Goal: Task Accomplishment & Management: Use online tool/utility

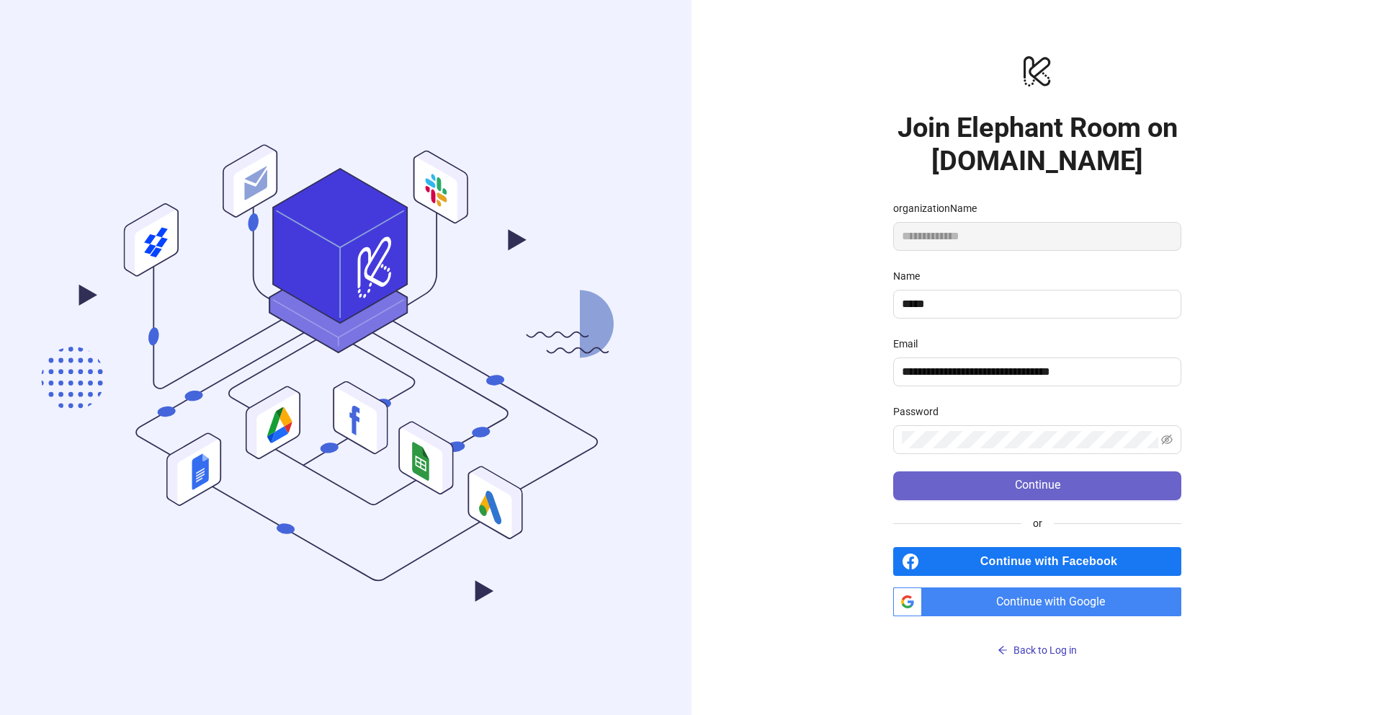
click at [998, 489] on button "Continue" at bounding box center [1037, 485] width 288 height 29
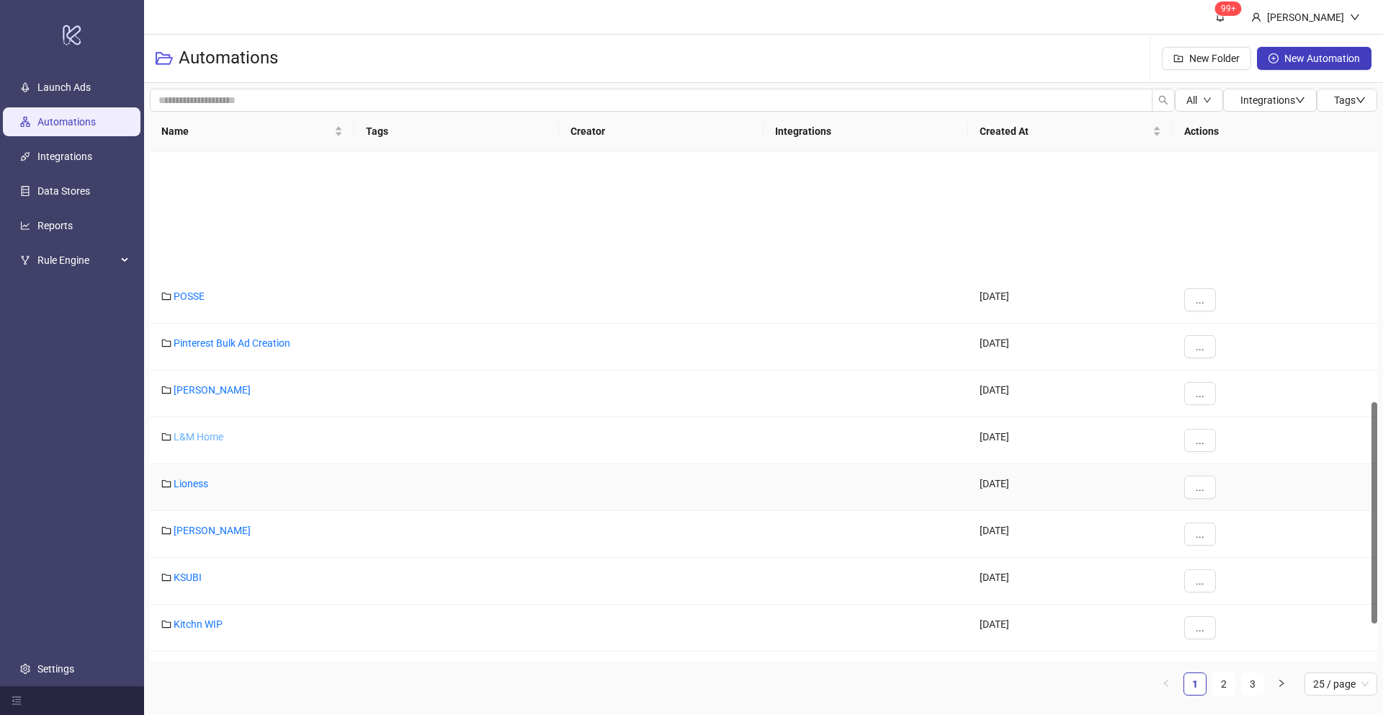
scroll to position [661, 0]
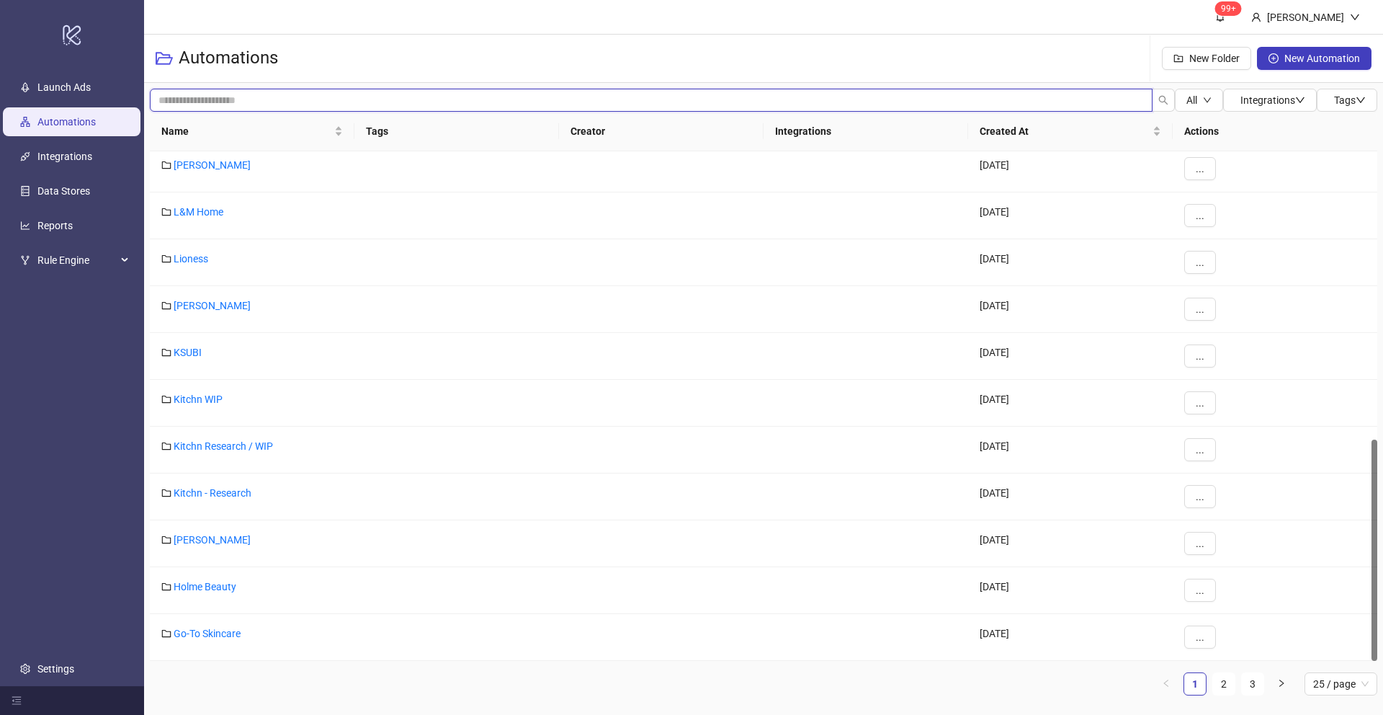
click at [233, 96] on input "search" at bounding box center [651, 100] width 1003 height 23
click at [223, 104] on input "*******" at bounding box center [651, 100] width 1003 height 23
type input "*******"
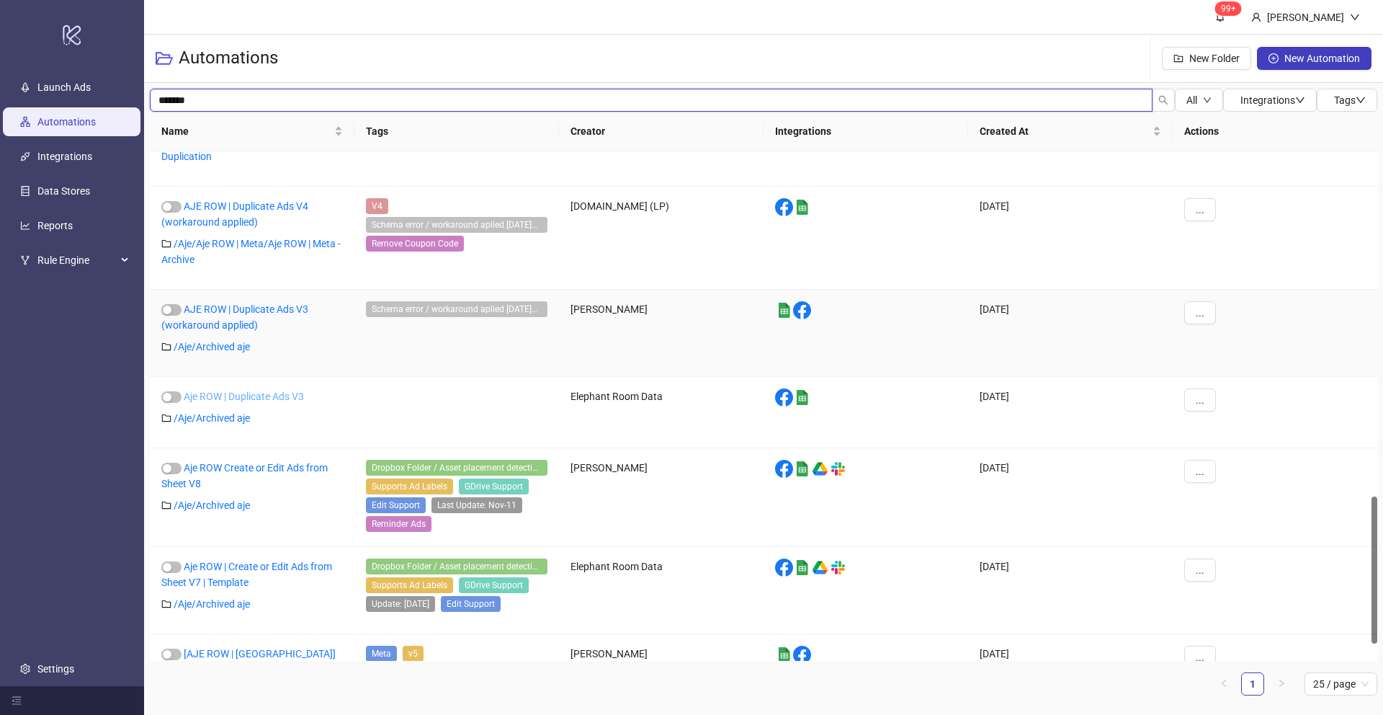
scroll to position [1087, 0]
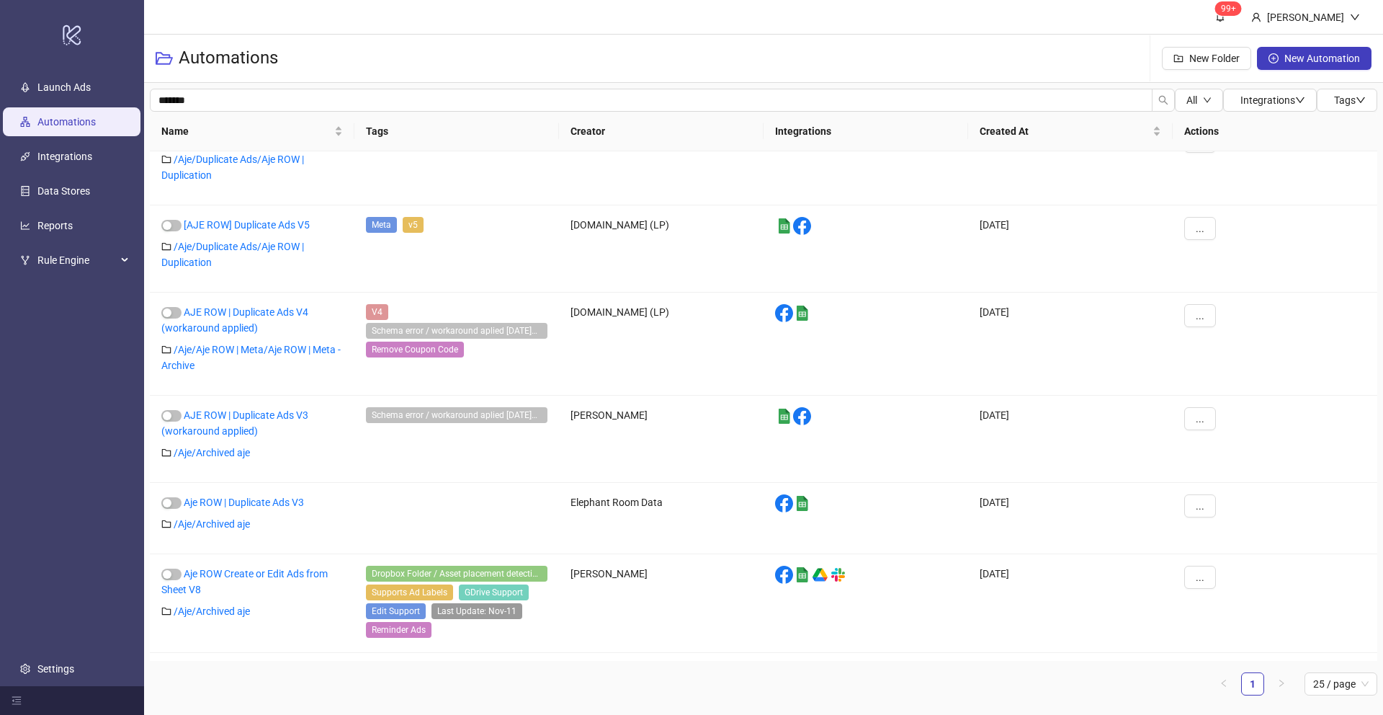
click at [55, 120] on link "Automations" at bounding box center [66, 122] width 58 height 12
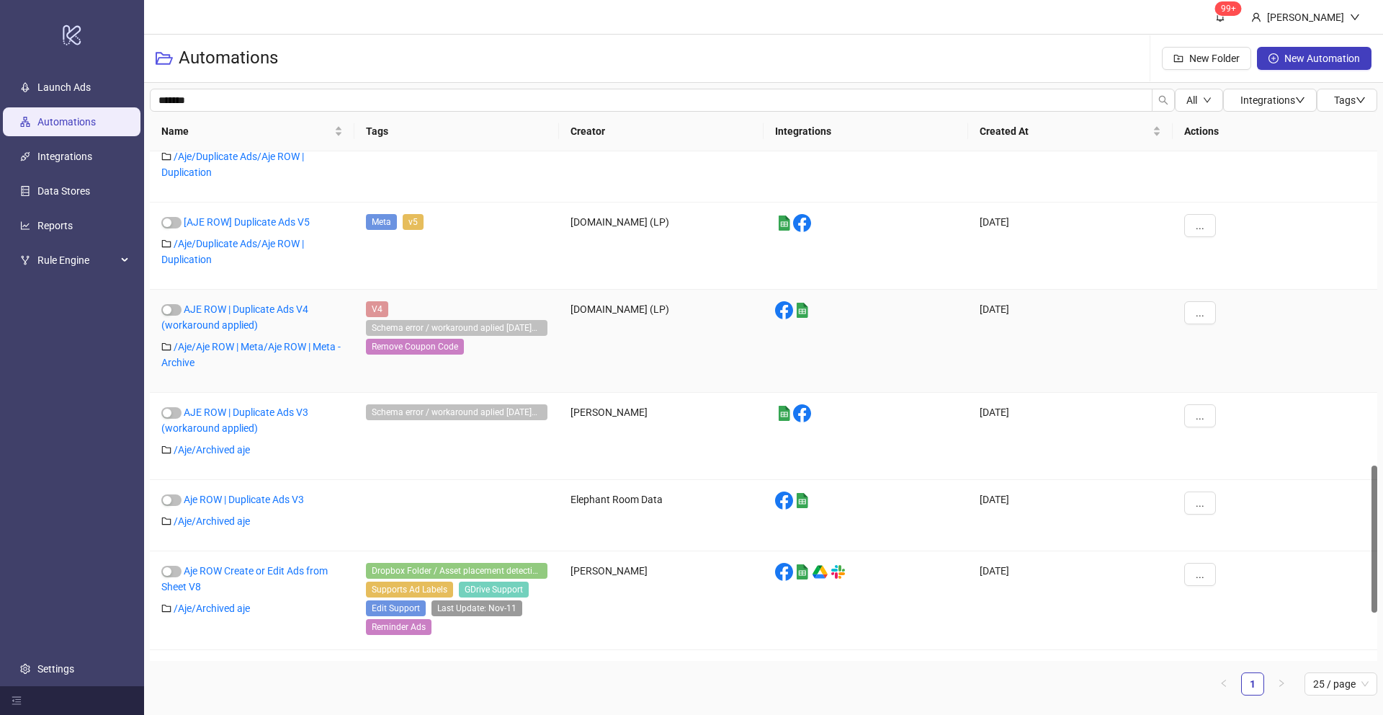
scroll to position [821, 0]
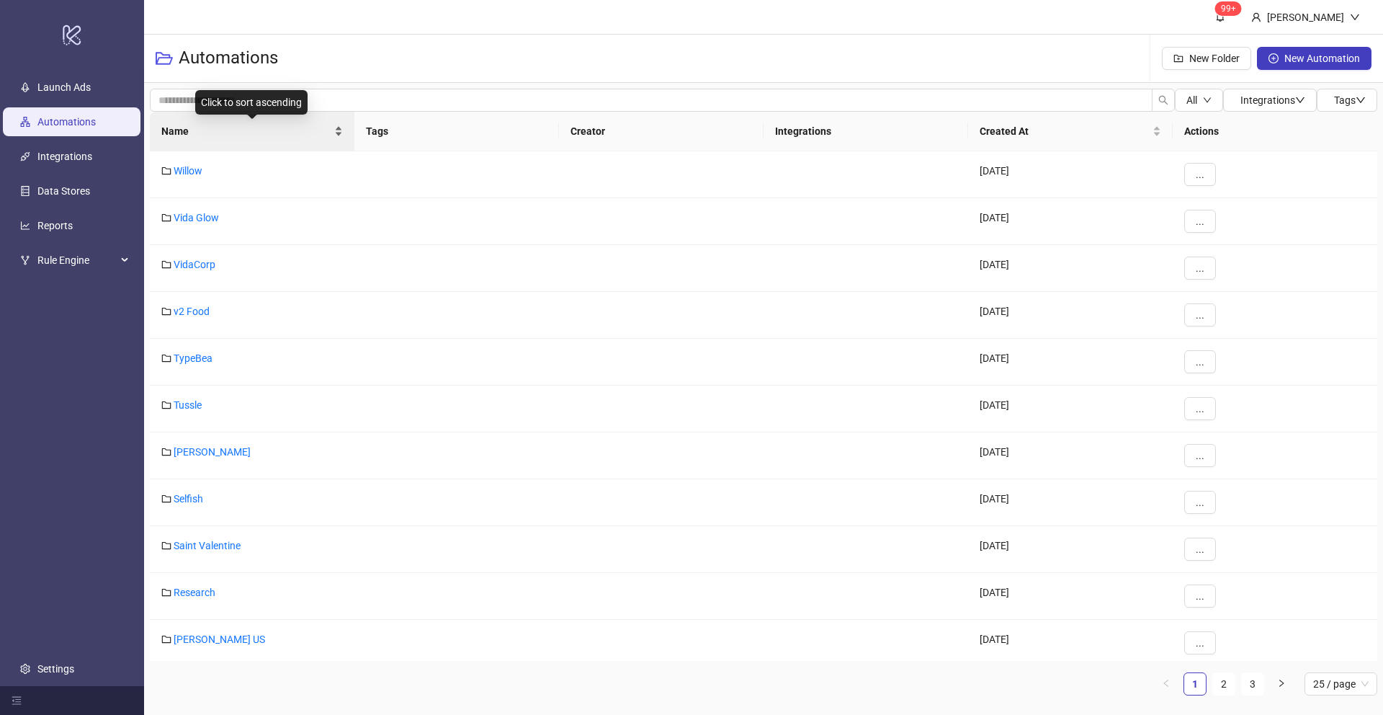
click at [340, 134] on div "Name" at bounding box center [252, 131] width 182 height 16
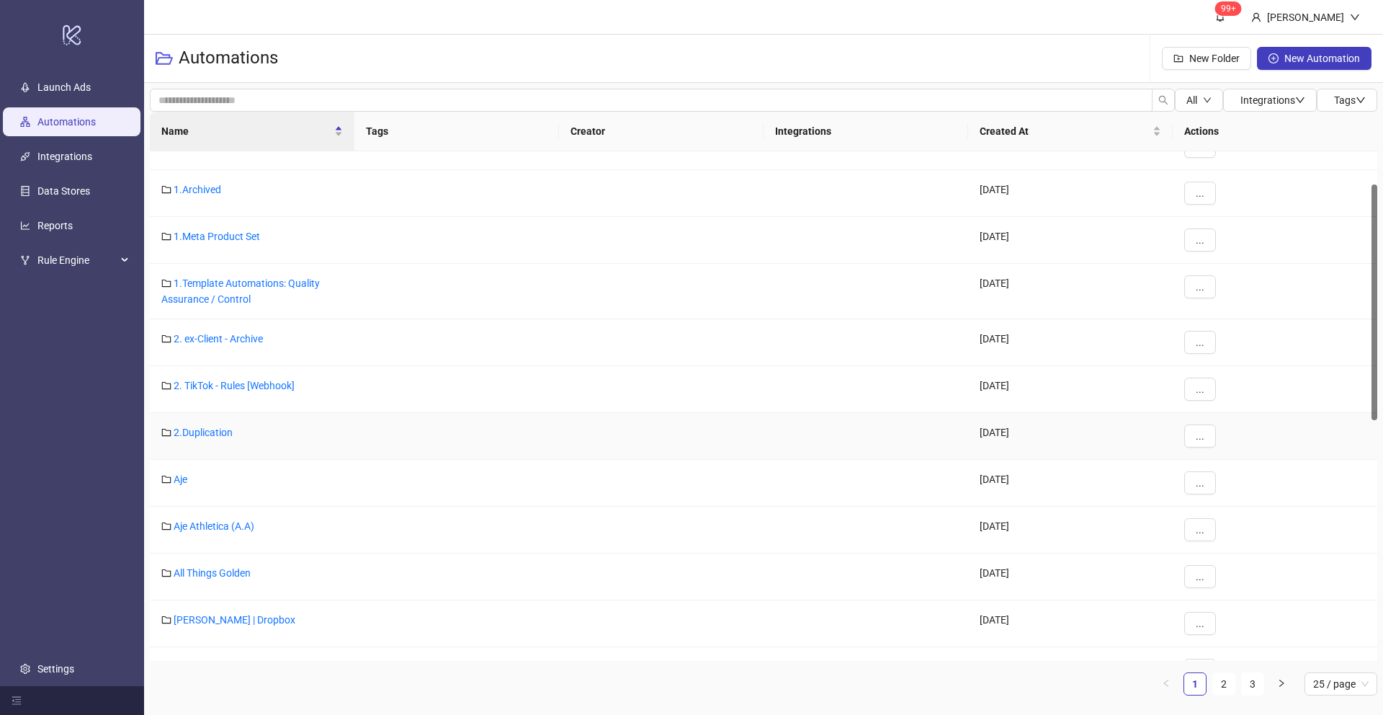
scroll to position [72, 0]
click at [183, 483] on link "Aje" at bounding box center [181, 482] width 14 height 12
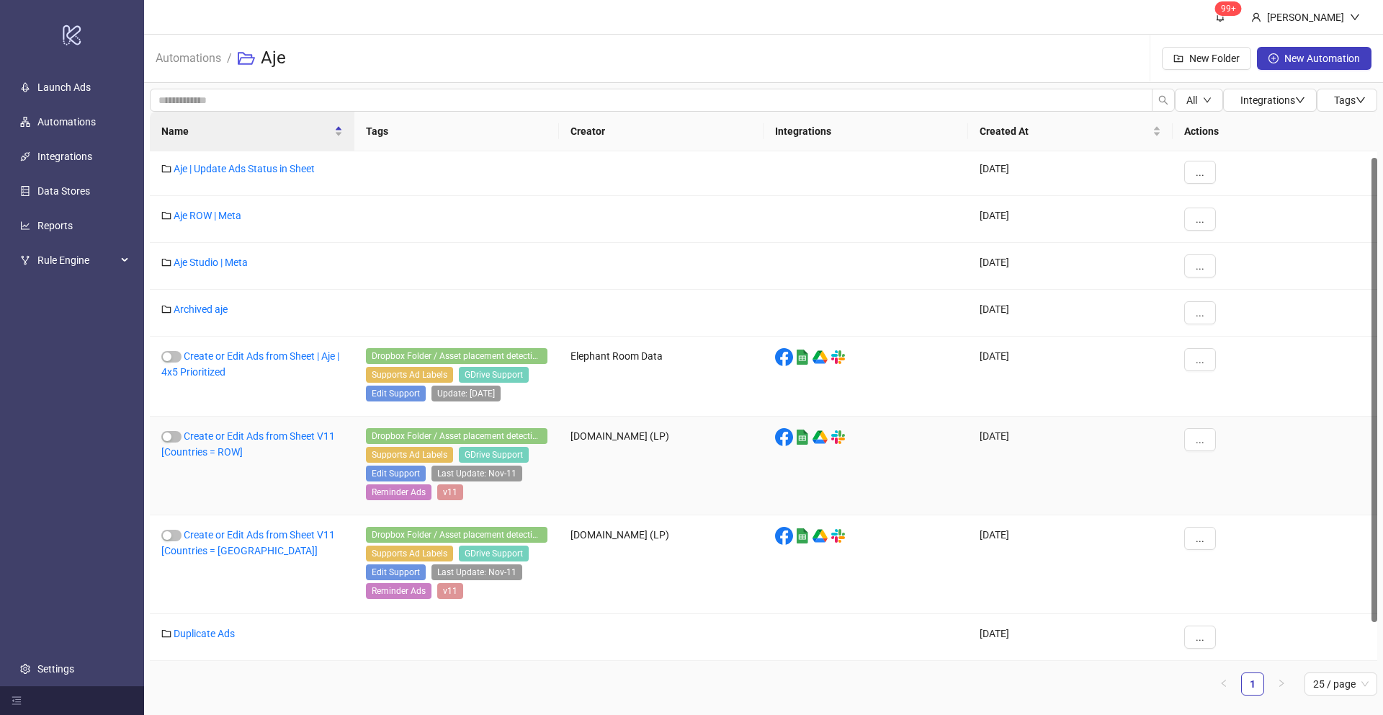
scroll to position [7, 0]
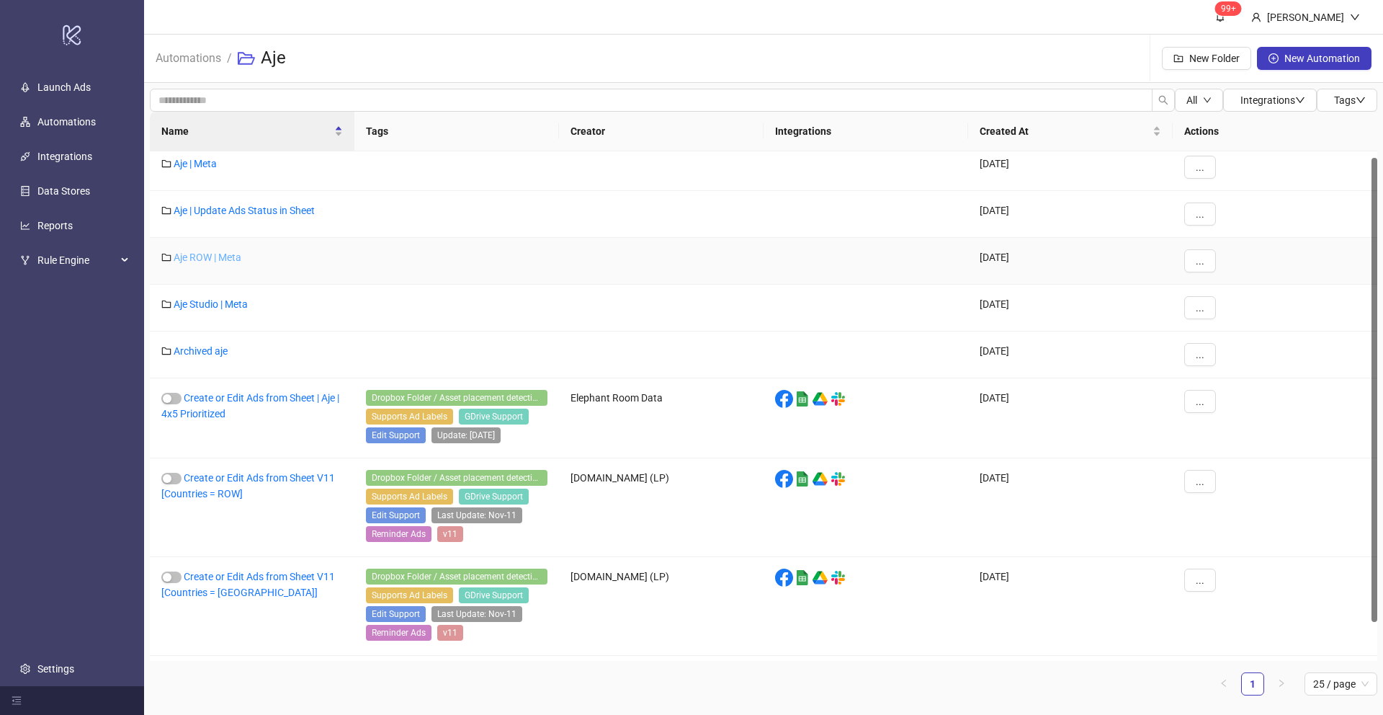
click at [207, 256] on link "Aje ROW | Meta" at bounding box center [208, 257] width 68 height 12
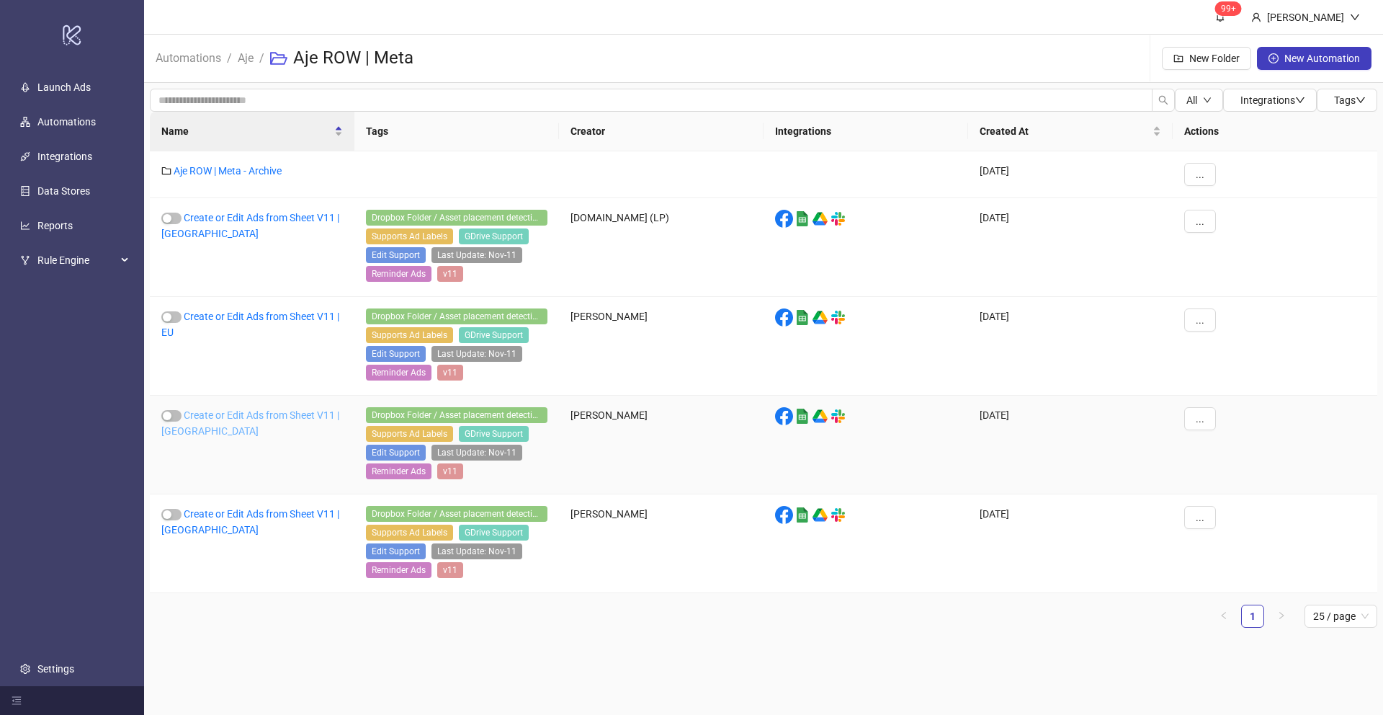
click at [279, 415] on link "Create or Edit Ads from Sheet V11 | [GEOGRAPHIC_DATA]" at bounding box center [250, 422] width 178 height 27
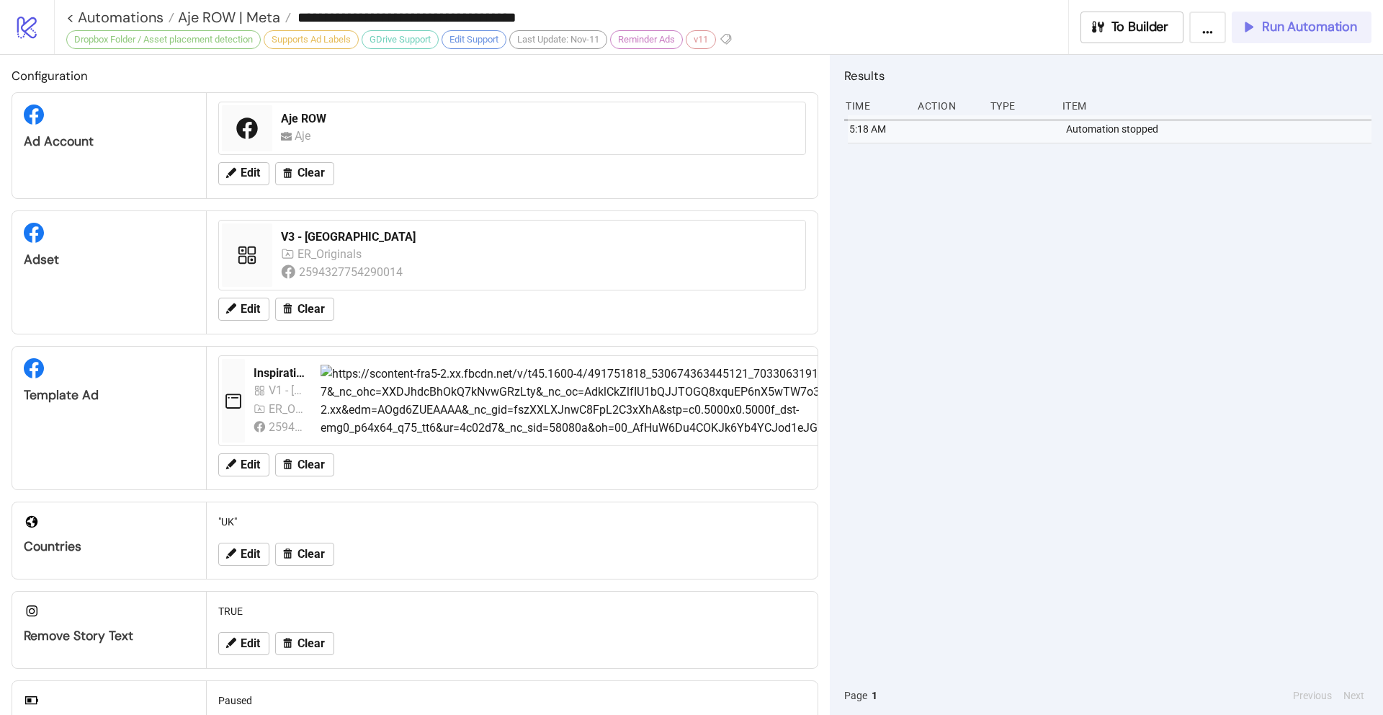
click at [1297, 28] on span "Run Automation" at bounding box center [1309, 27] width 95 height 17
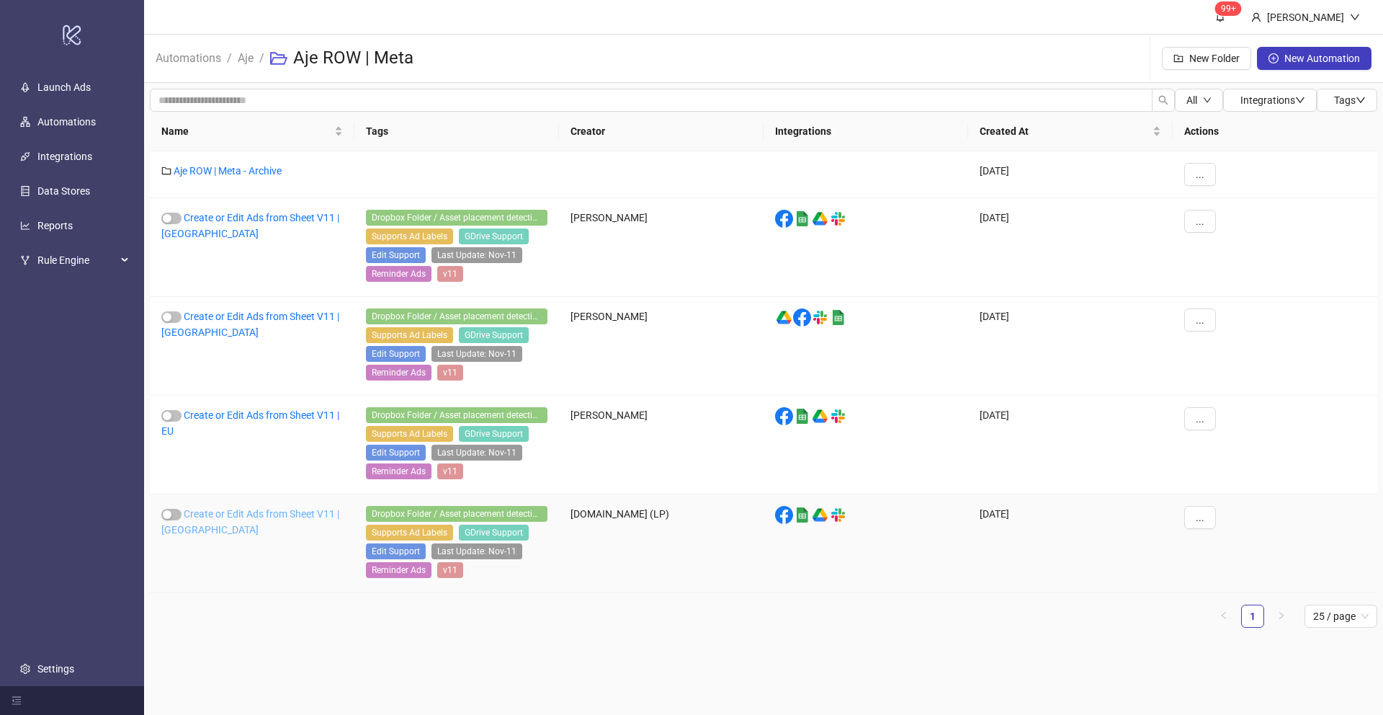
click at [270, 513] on link "Create or Edit Ads from Sheet V11 | [GEOGRAPHIC_DATA]" at bounding box center [250, 521] width 178 height 27
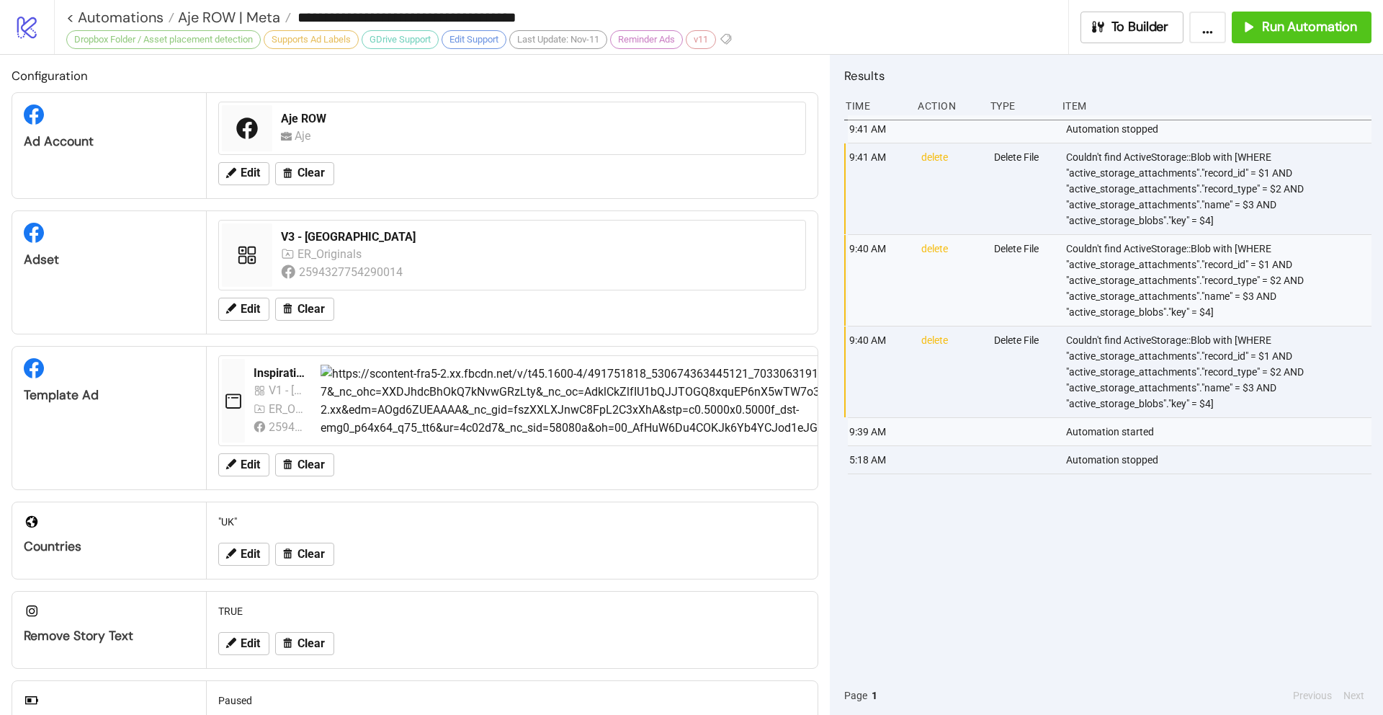
type input "**********"
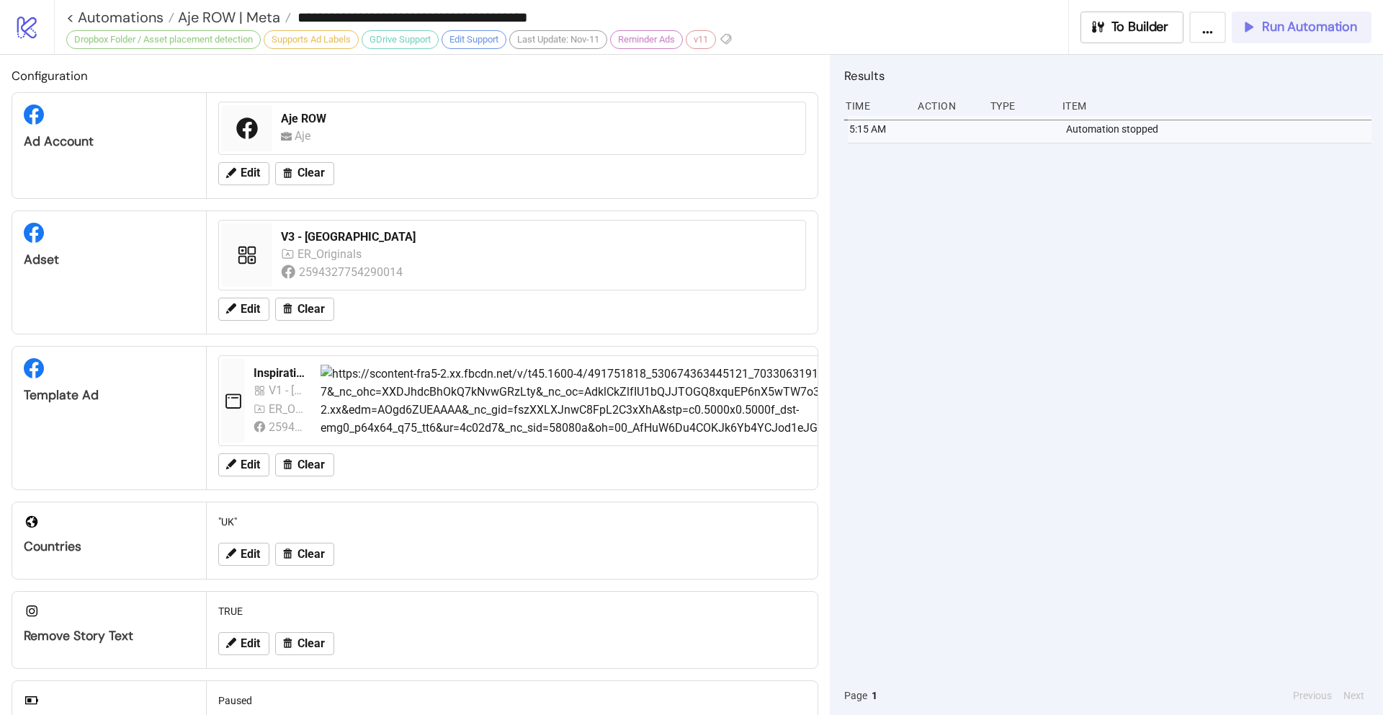
click at [1307, 27] on span "Run Automation" at bounding box center [1309, 27] width 95 height 17
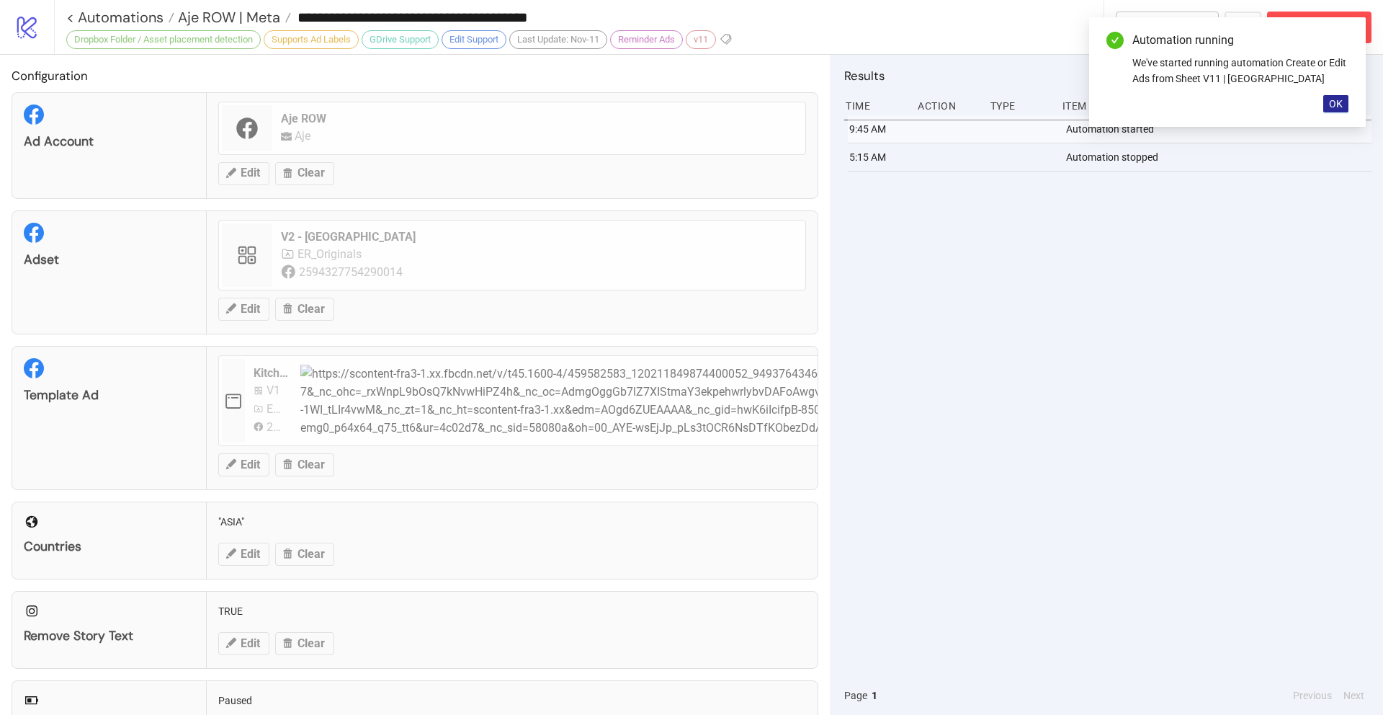
click at [1337, 100] on span "OK" at bounding box center [1336, 104] width 14 height 12
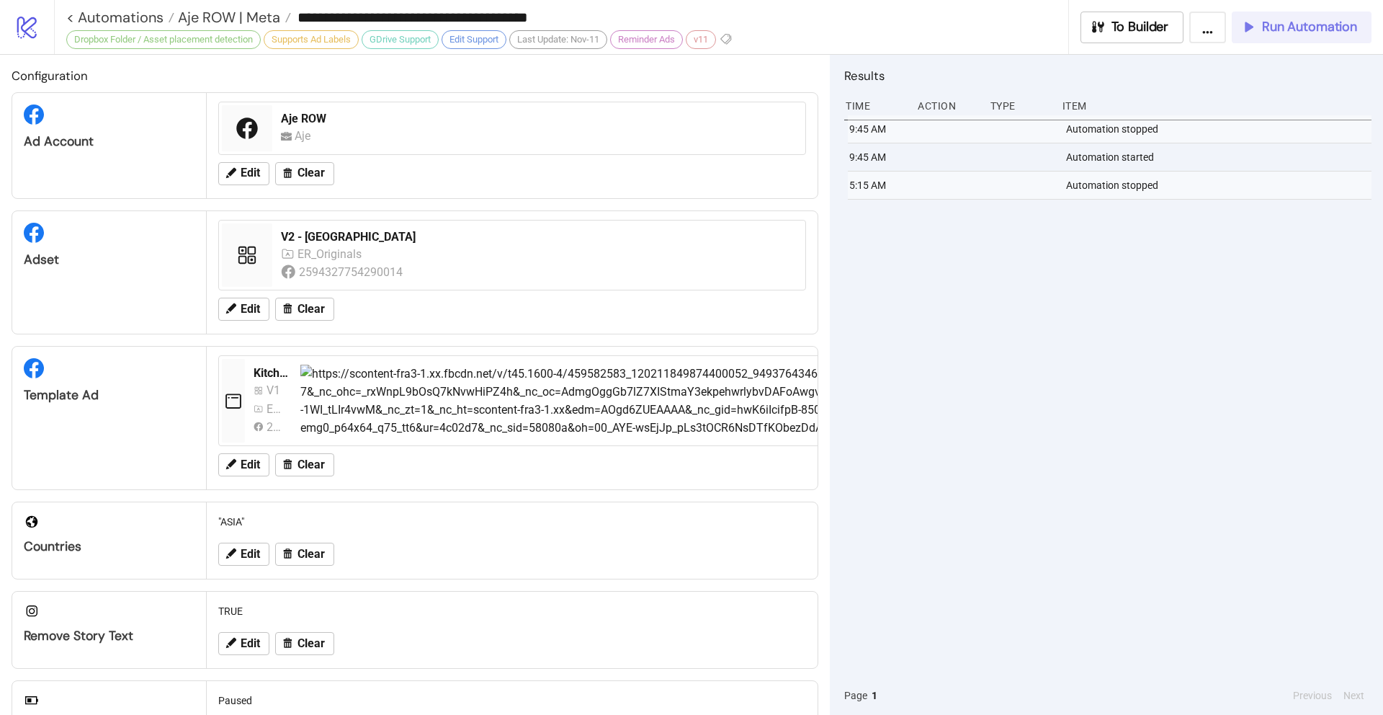
click at [1301, 27] on span "Run Automation" at bounding box center [1309, 27] width 95 height 17
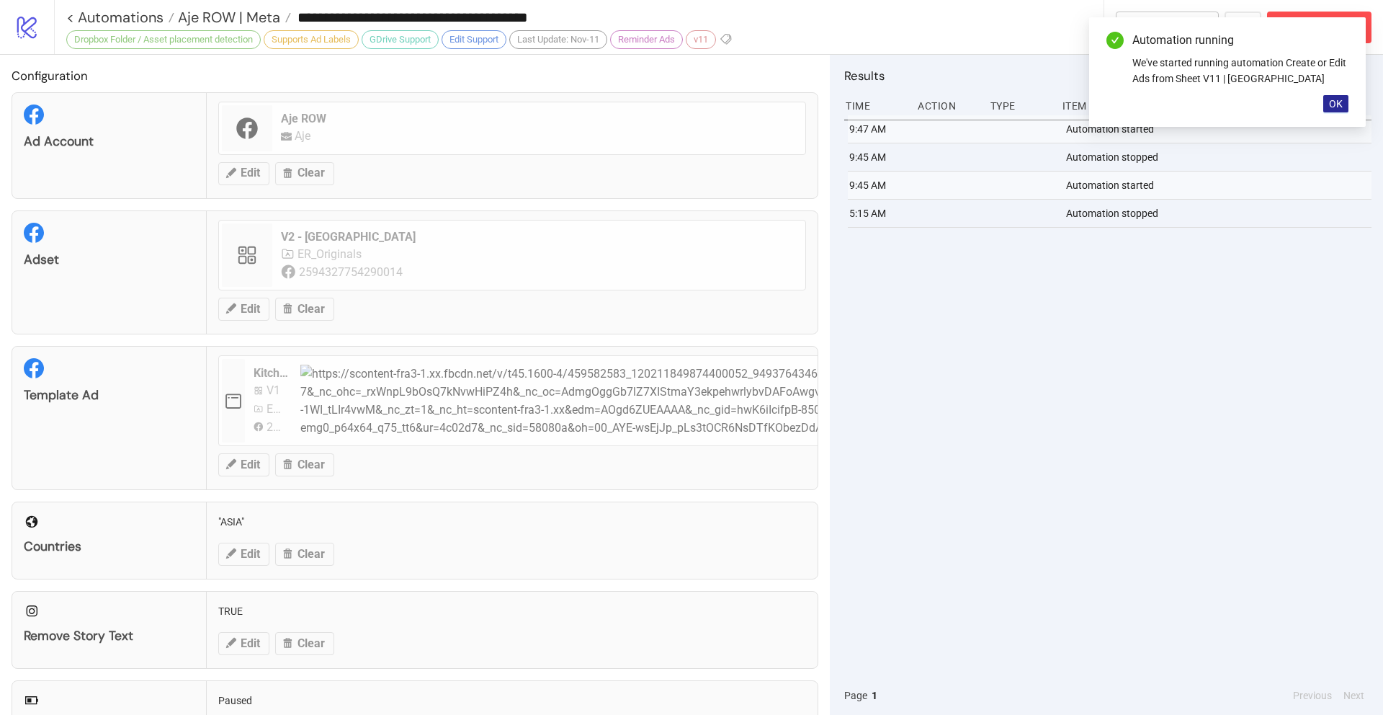
click at [1333, 109] on span "OK" at bounding box center [1336, 104] width 14 height 12
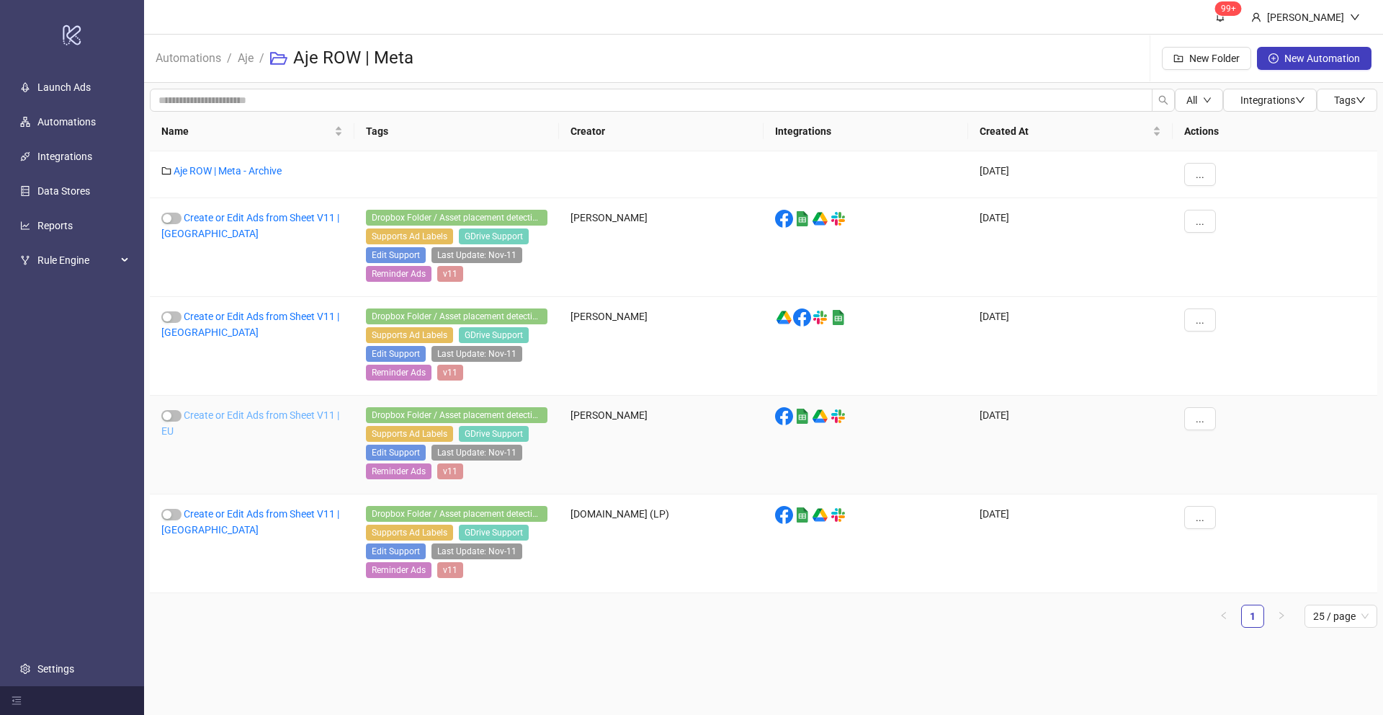
click at [243, 416] on link "Create or Edit Ads from Sheet V11 | EU" at bounding box center [250, 422] width 178 height 27
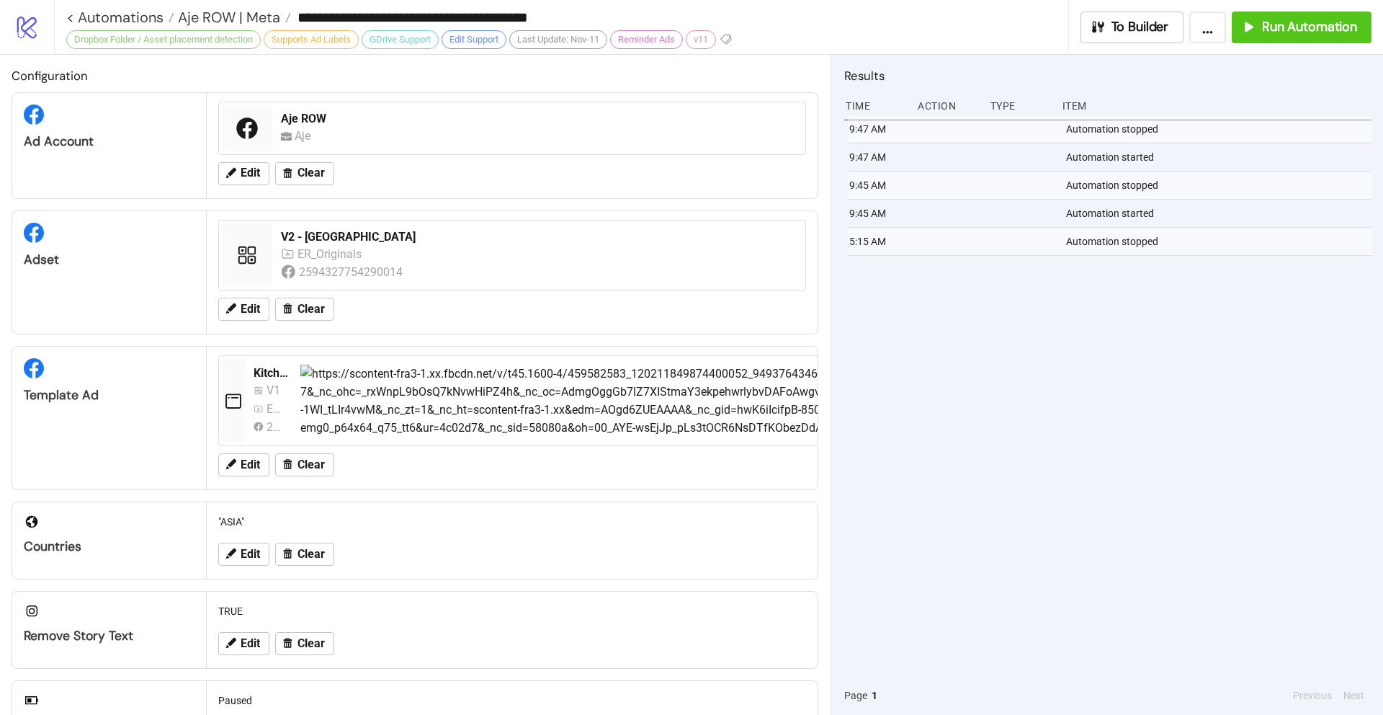
type input "**********"
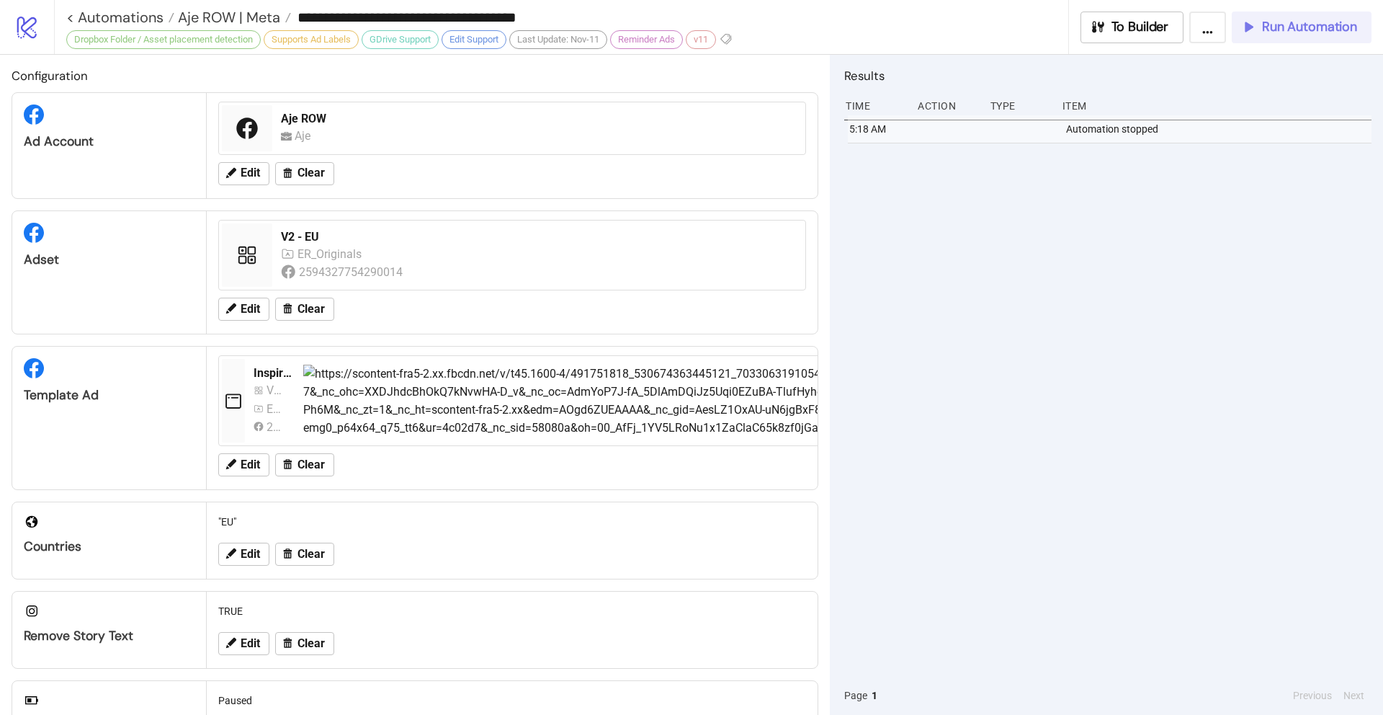
click at [1291, 24] on span "Run Automation" at bounding box center [1309, 27] width 95 height 17
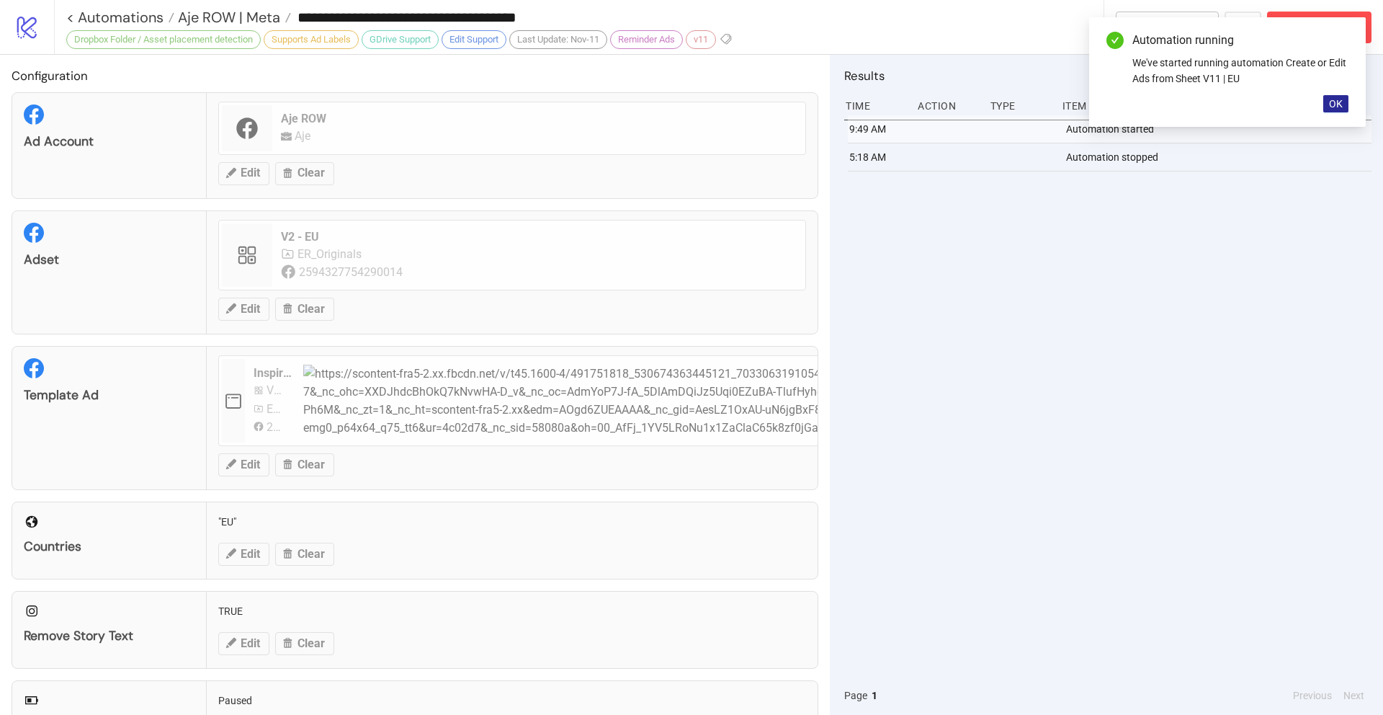
click at [1339, 102] on span "OK" at bounding box center [1336, 104] width 14 height 12
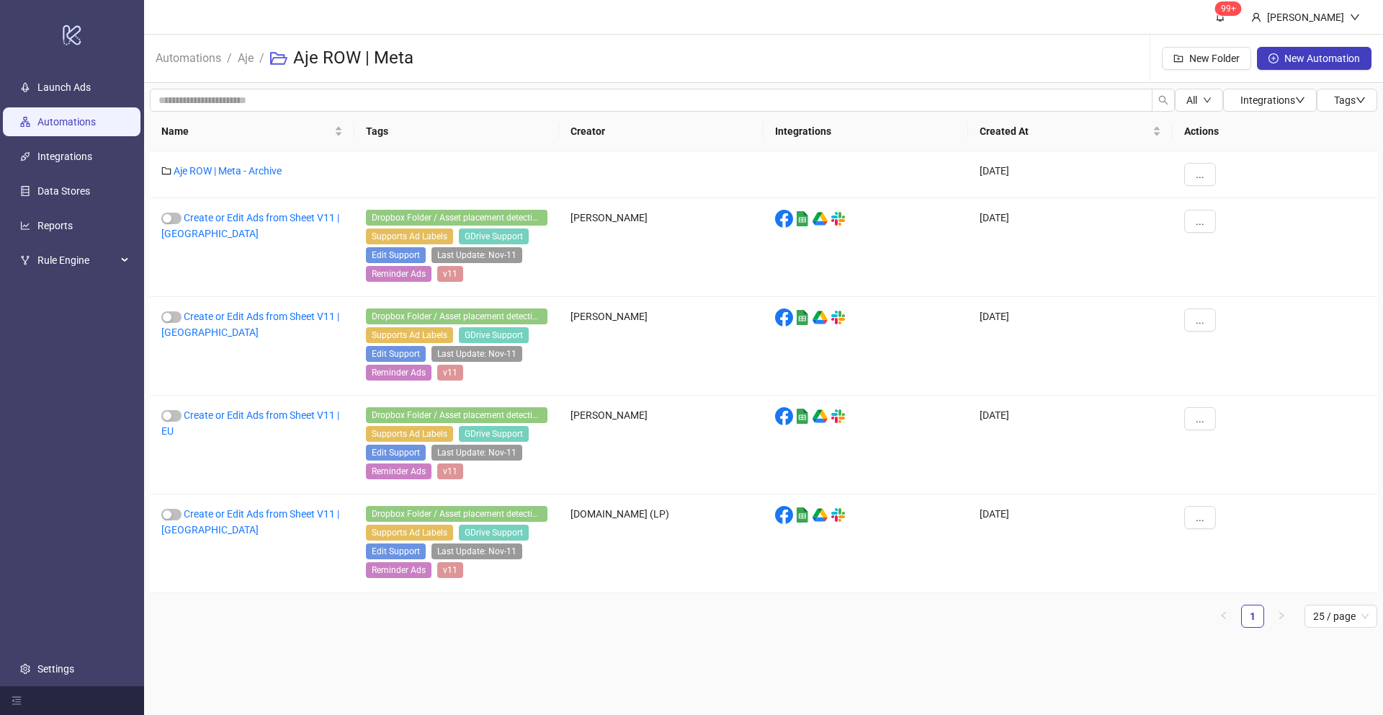
click at [64, 120] on link "Automations" at bounding box center [66, 122] width 58 height 12
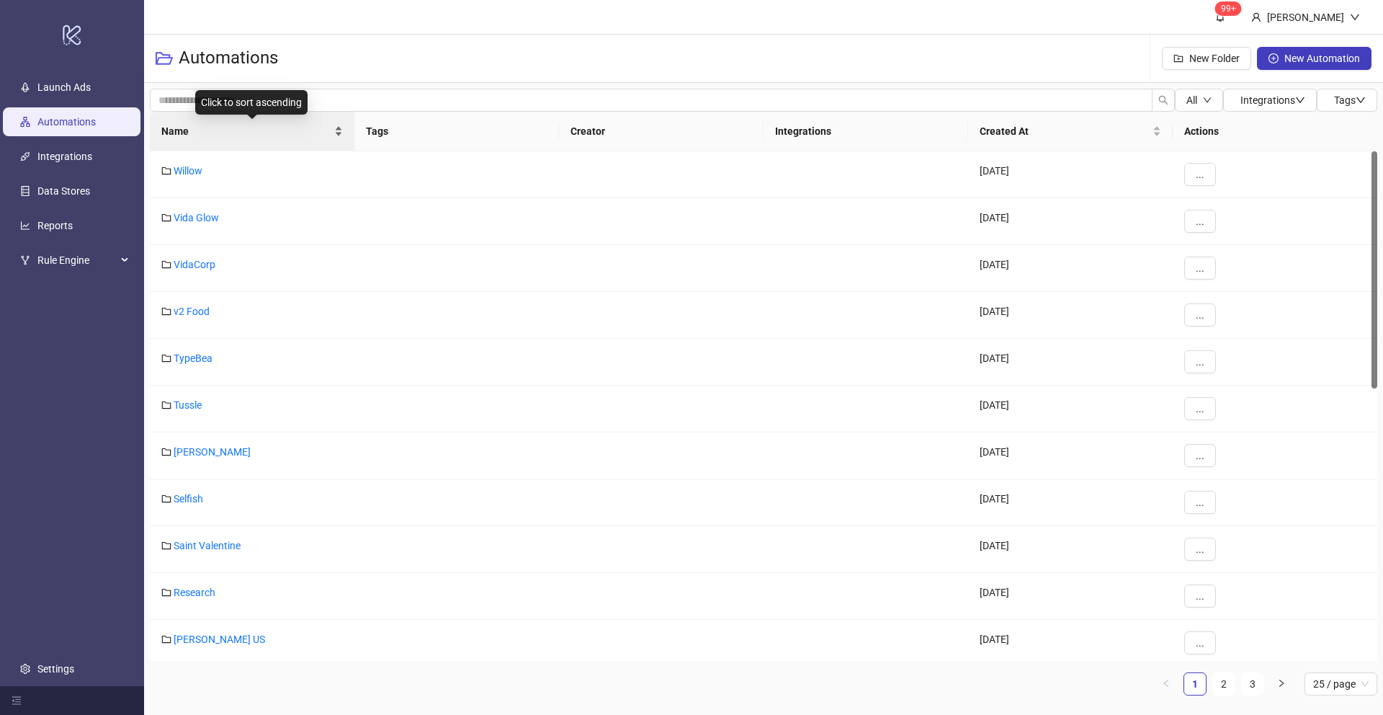
click at [335, 131] on div "Name" at bounding box center [252, 131] width 182 height 16
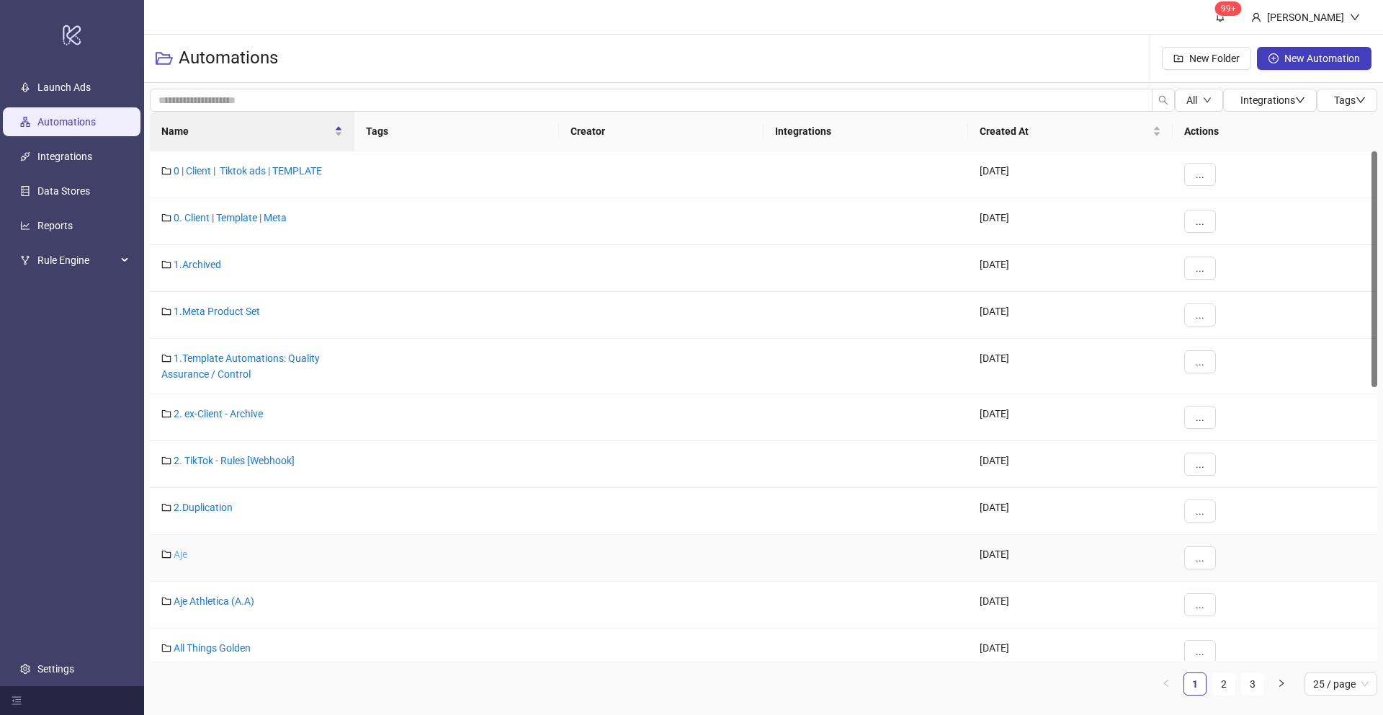
click at [182, 555] on link "Aje" at bounding box center [181, 554] width 14 height 12
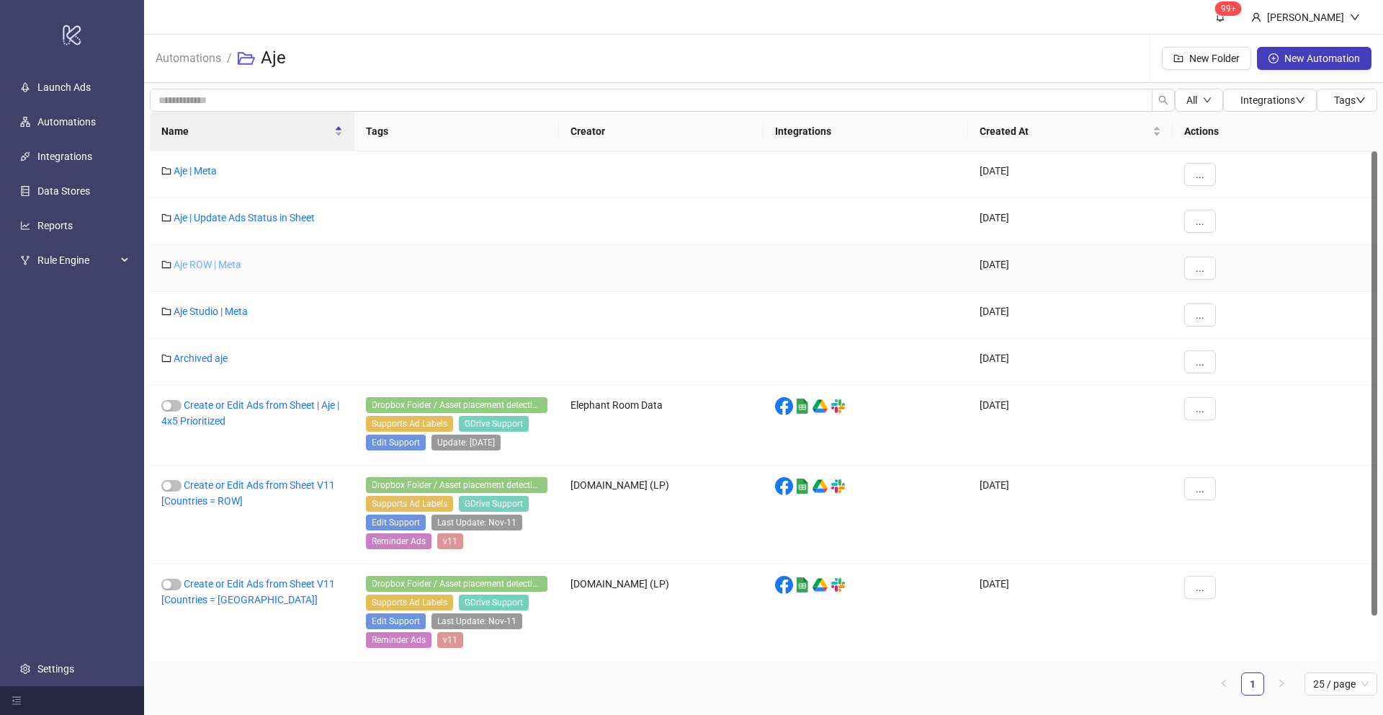
click at [218, 268] on link "Aje ROW | Meta" at bounding box center [208, 265] width 68 height 12
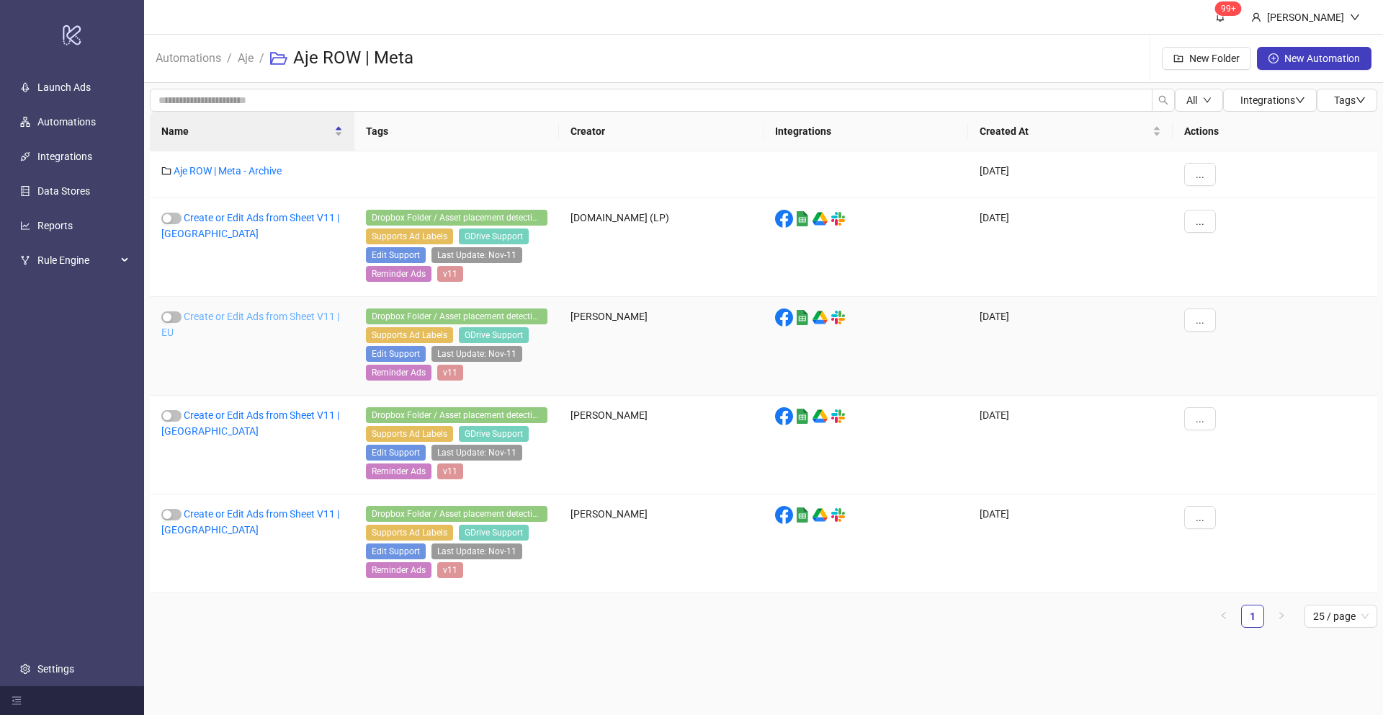
click at [225, 313] on link "Create or Edit Ads from Sheet V11 | EU" at bounding box center [250, 323] width 178 height 27
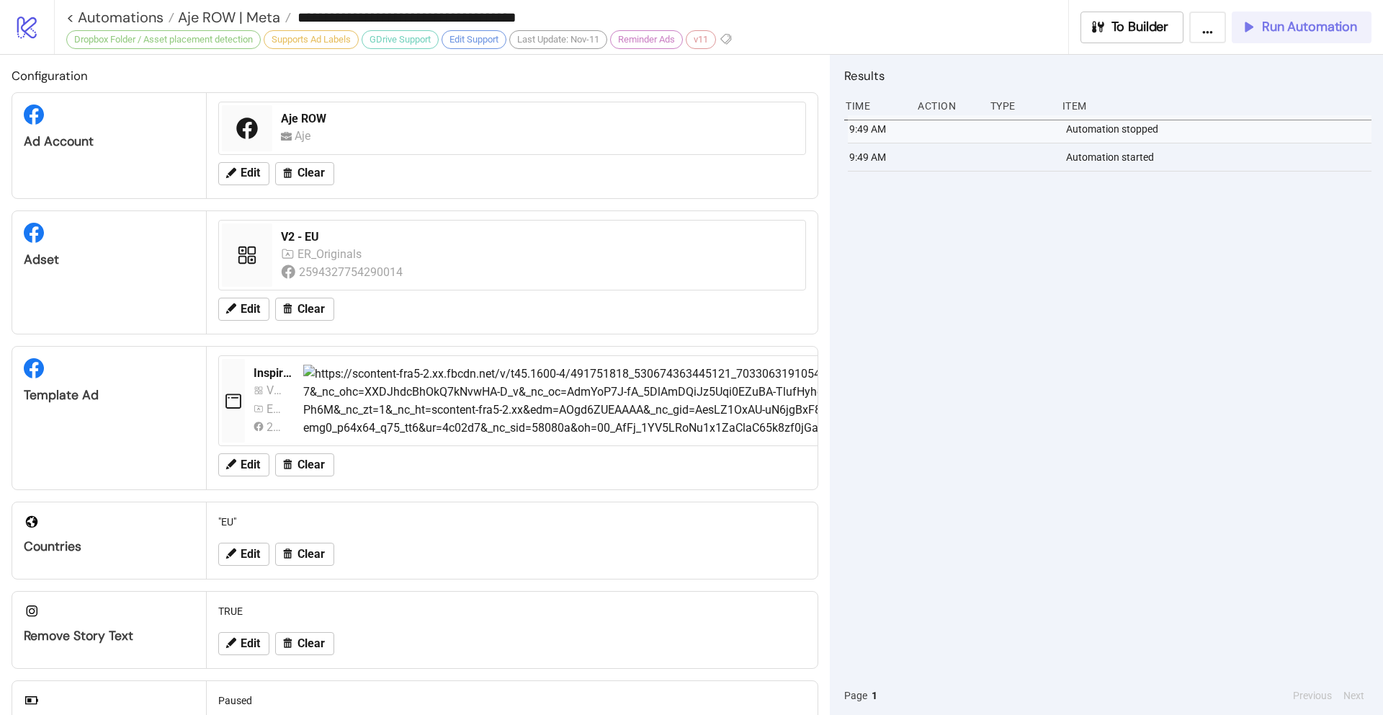
click at [1293, 41] on button "Run Automation" at bounding box center [1302, 28] width 140 height 32
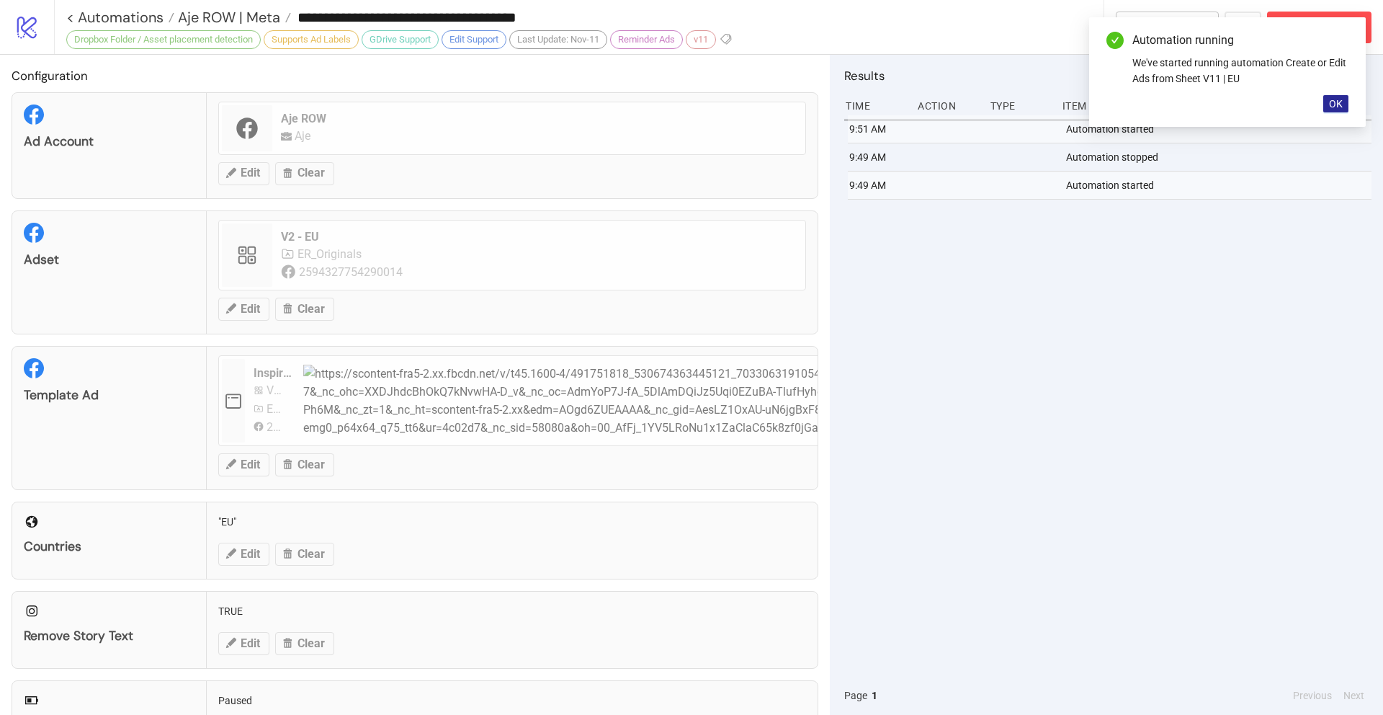
click at [1336, 108] on span "OK" at bounding box center [1336, 104] width 14 height 12
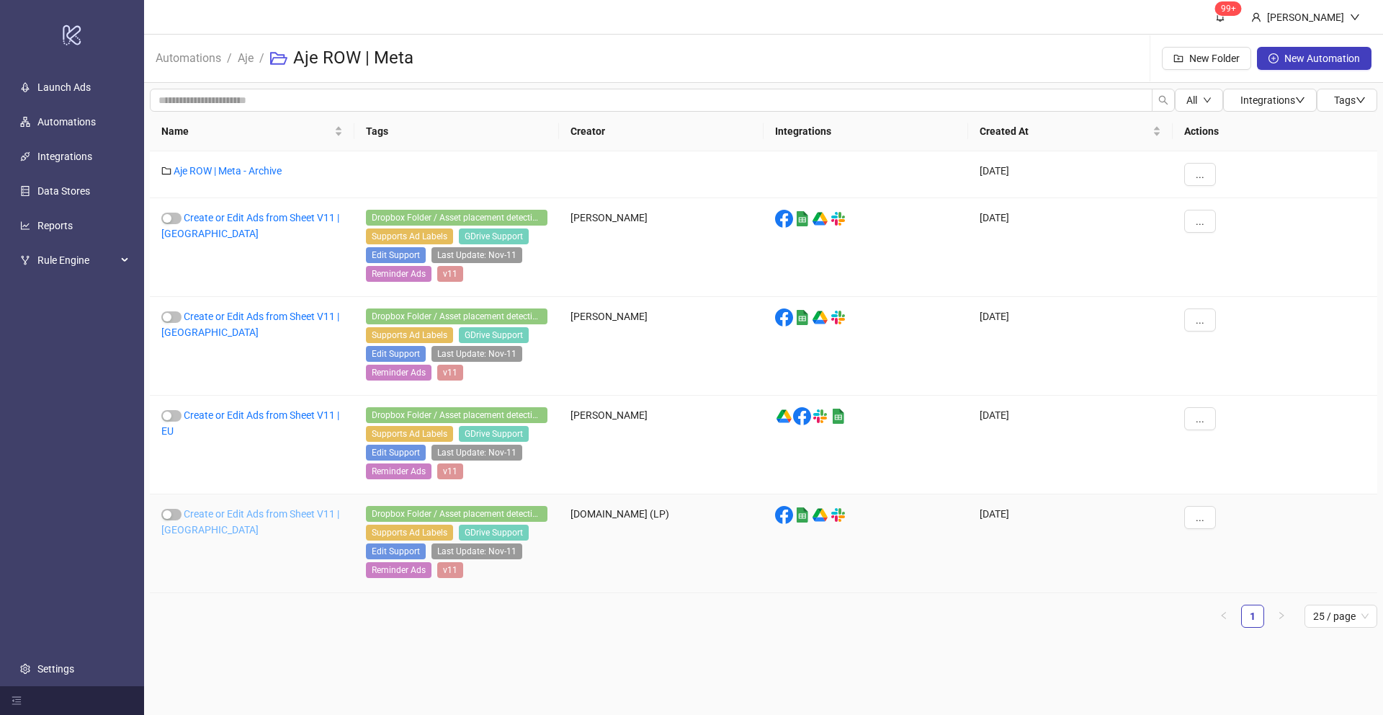
click at [231, 509] on link "Create or Edit Ads from Sheet V11 | [GEOGRAPHIC_DATA]" at bounding box center [250, 521] width 178 height 27
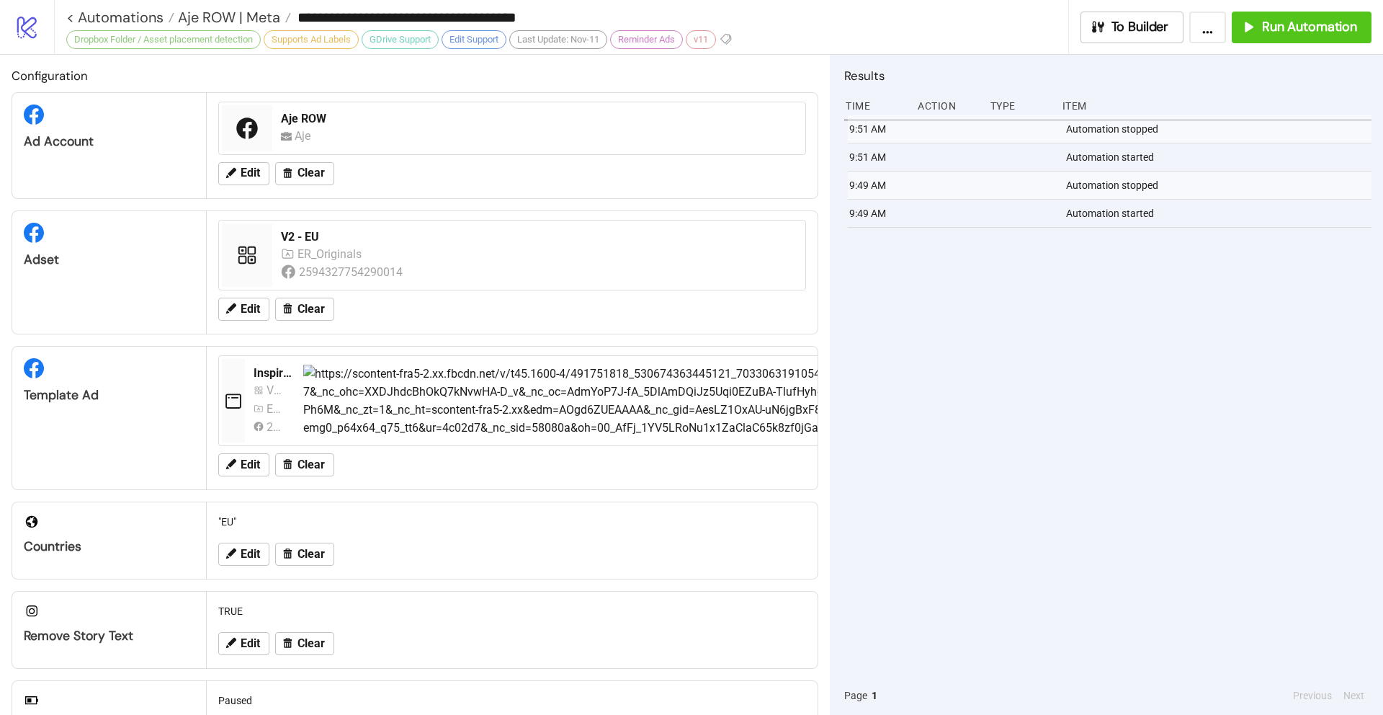
type input "**********"
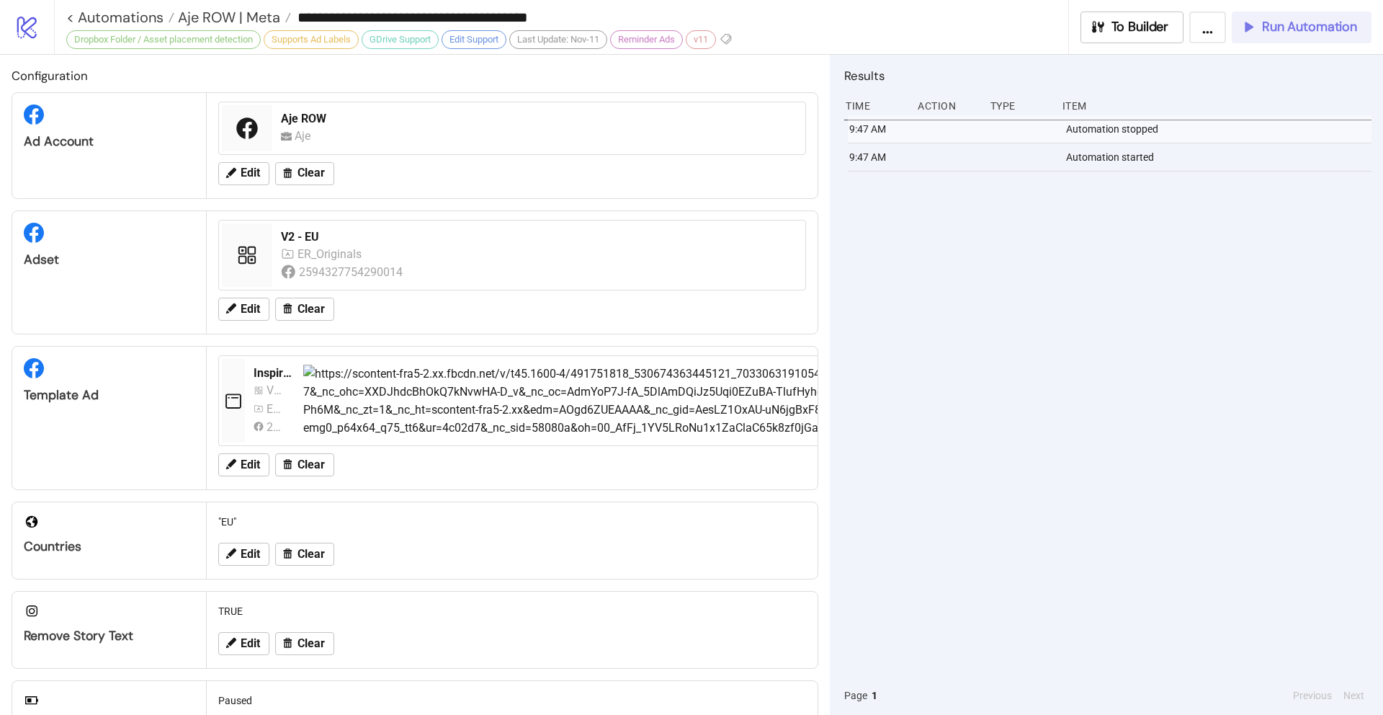
click at [1309, 25] on span "Run Automation" at bounding box center [1309, 27] width 95 height 17
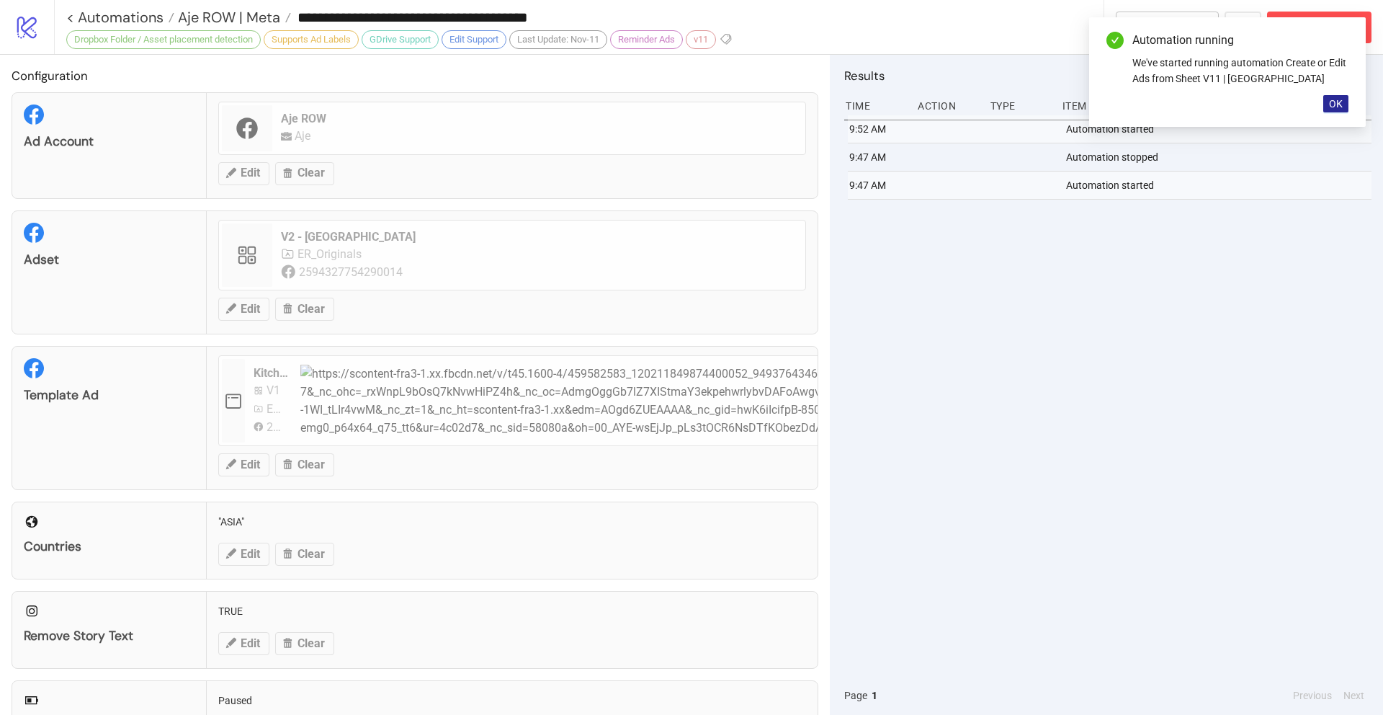
click at [1328, 108] on button "OK" at bounding box center [1335, 103] width 25 height 17
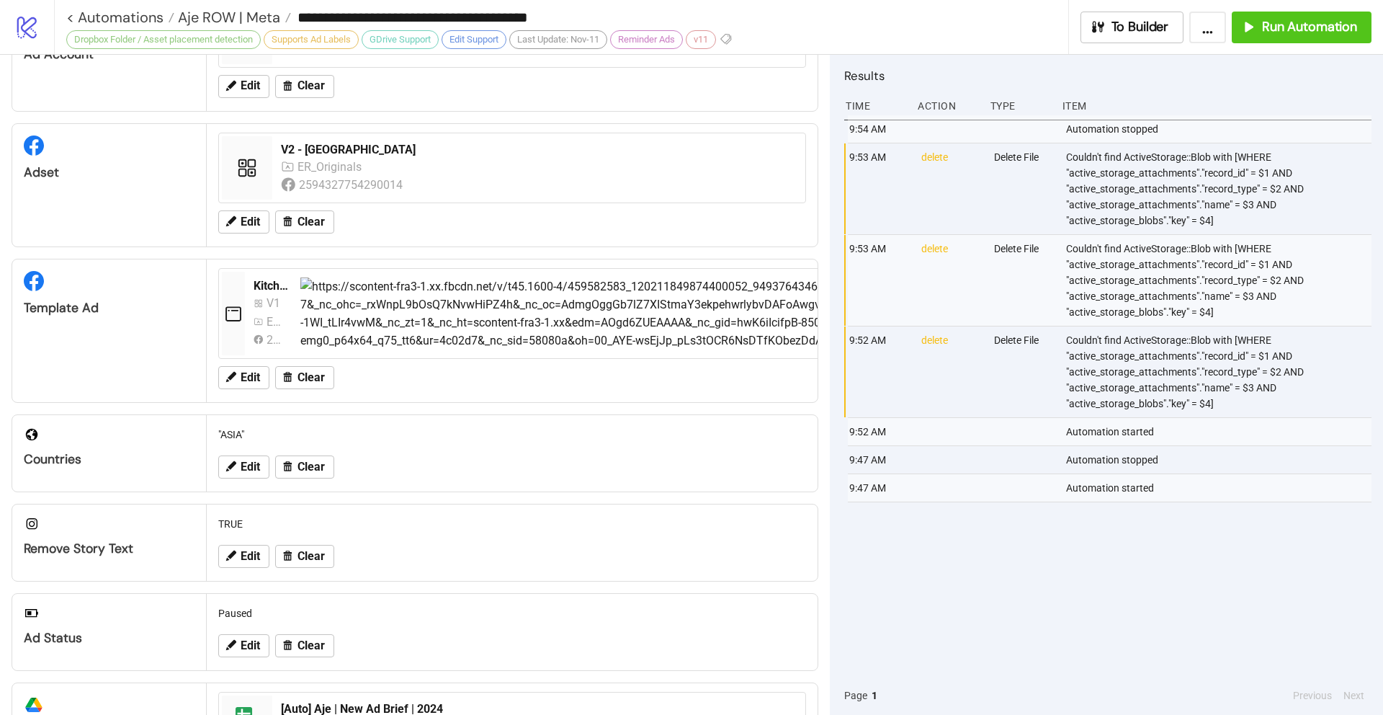
scroll to position [102, 0]
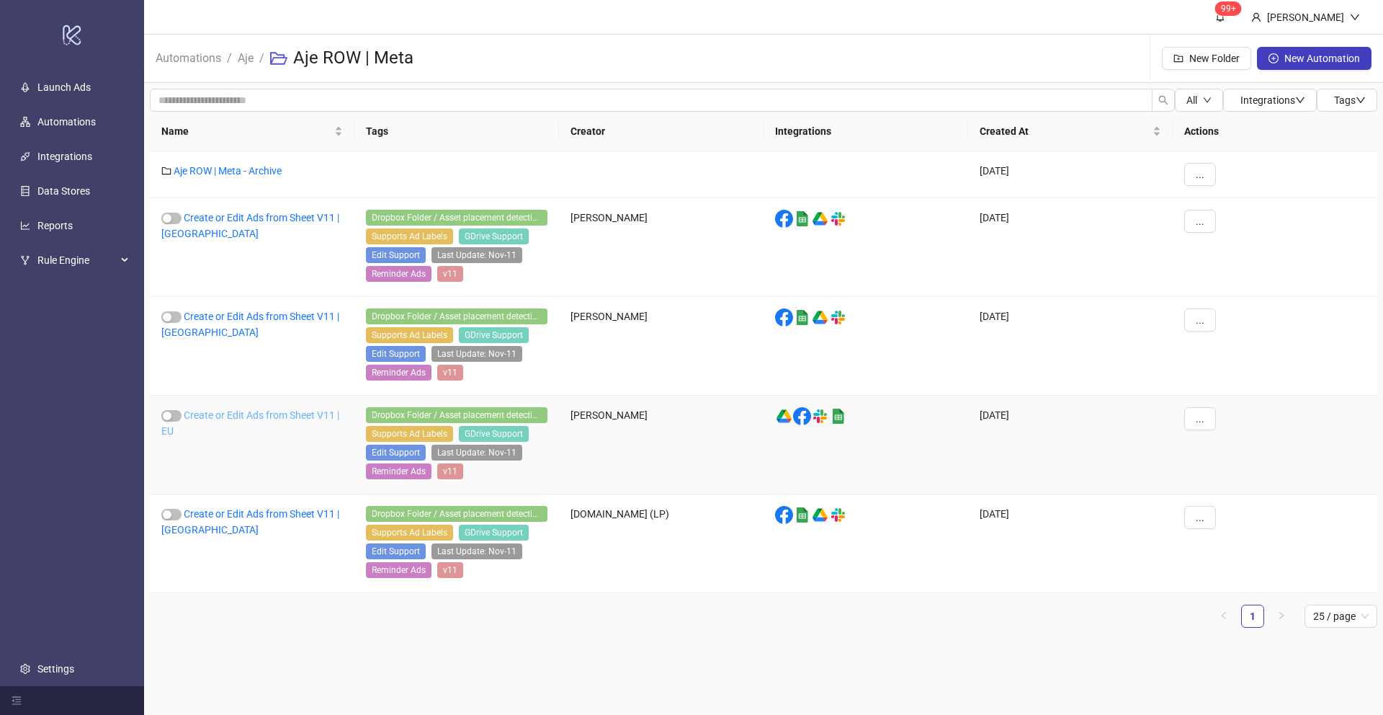
click at [248, 416] on link "Create or Edit Ads from Sheet V11 | EU" at bounding box center [250, 422] width 178 height 27
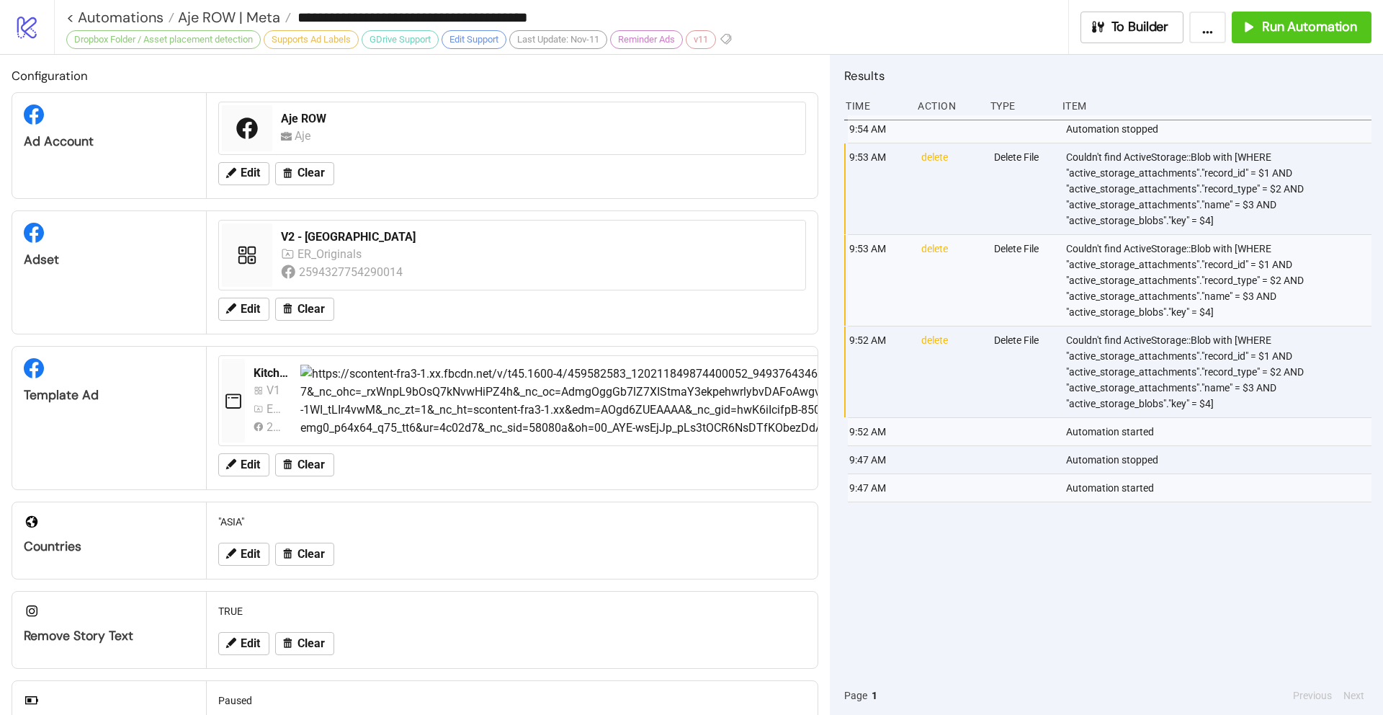
type input "**********"
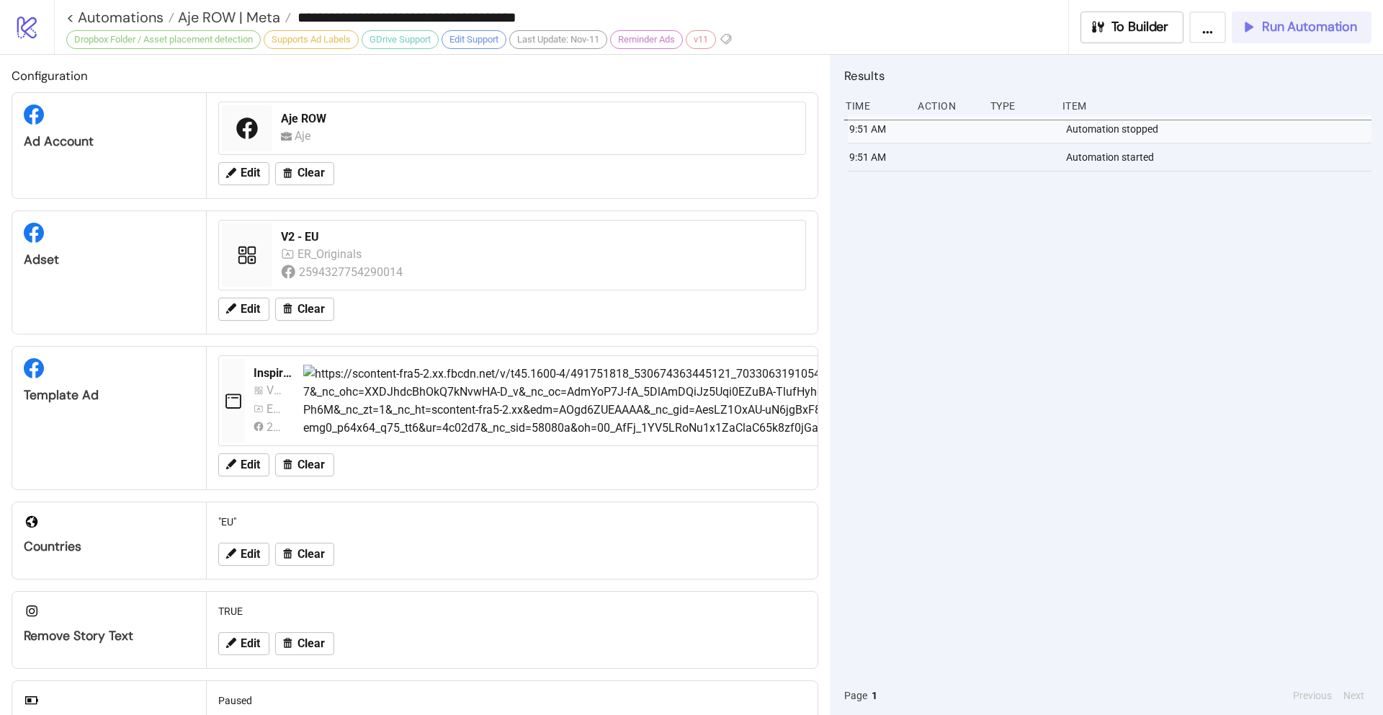
click at [1279, 27] on span "Run Automation" at bounding box center [1309, 27] width 95 height 17
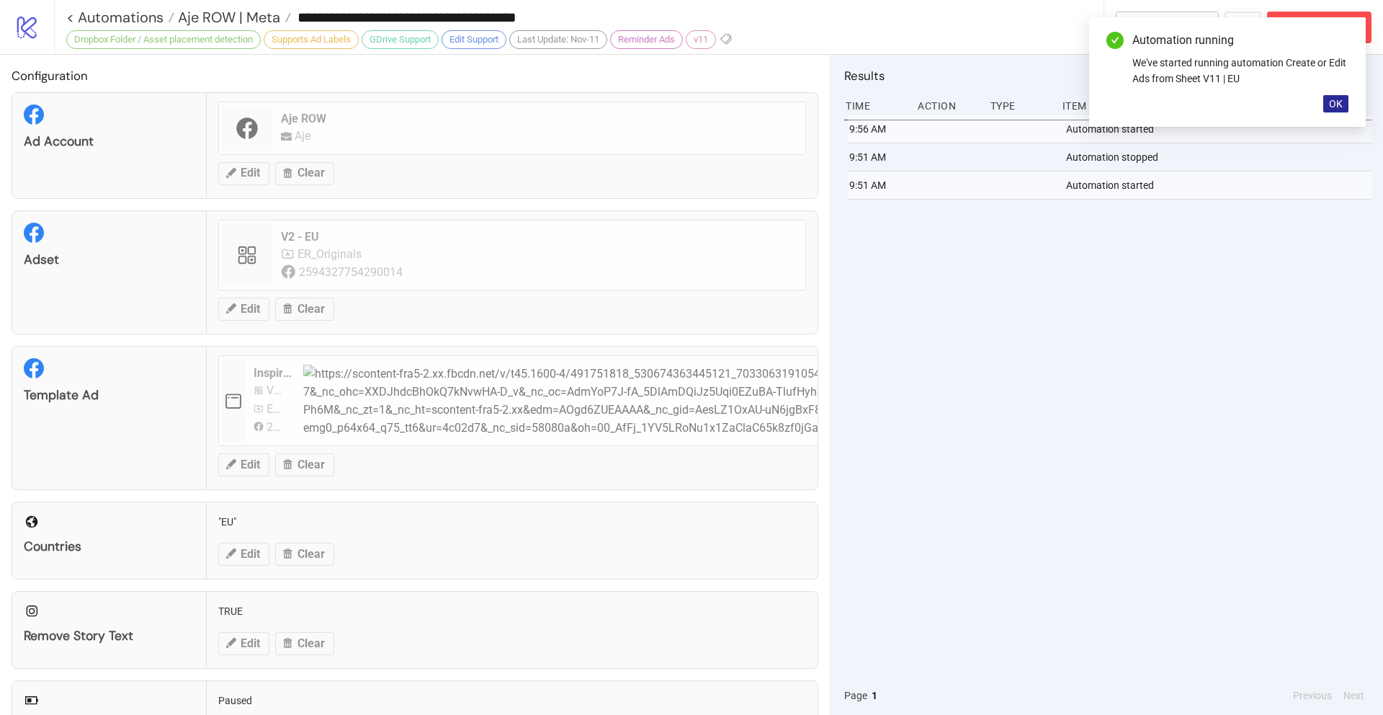
click at [1333, 107] on span "OK" at bounding box center [1336, 104] width 14 height 12
